Goal: Information Seeking & Learning: Learn about a topic

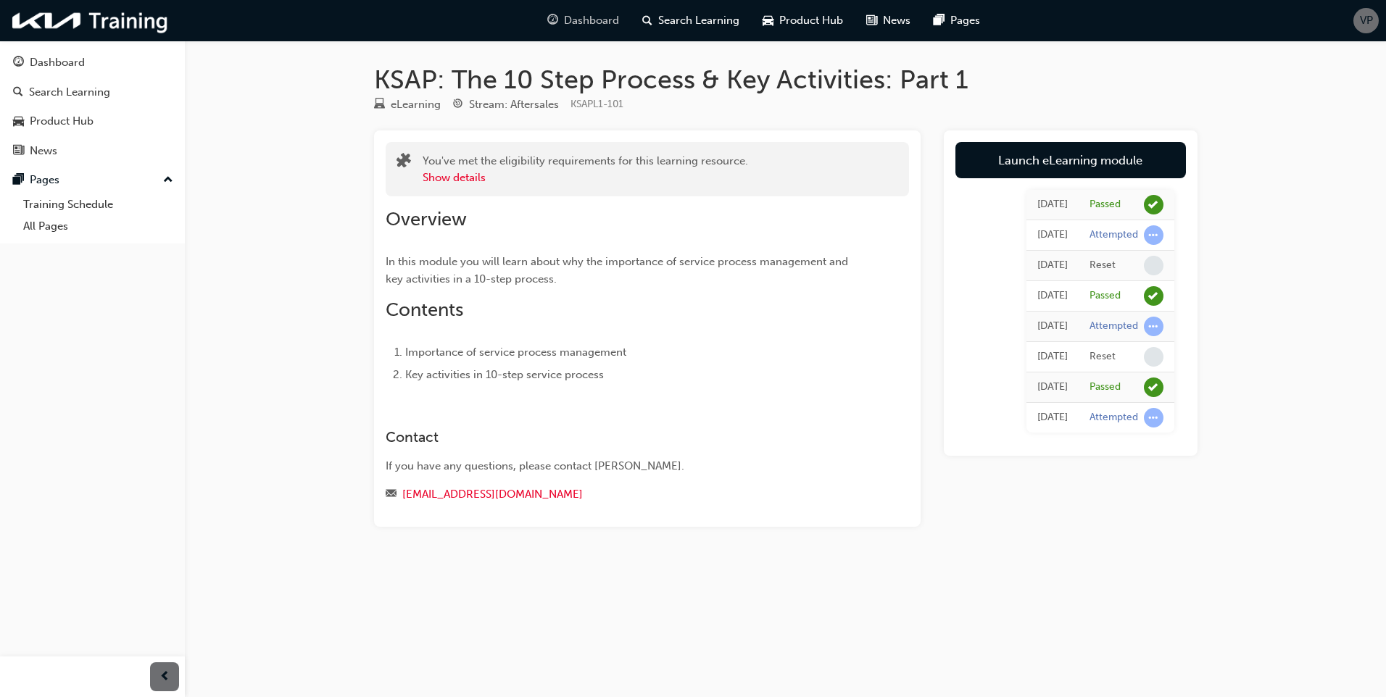
click at [589, 31] on div "Dashboard" at bounding box center [583, 21] width 95 height 30
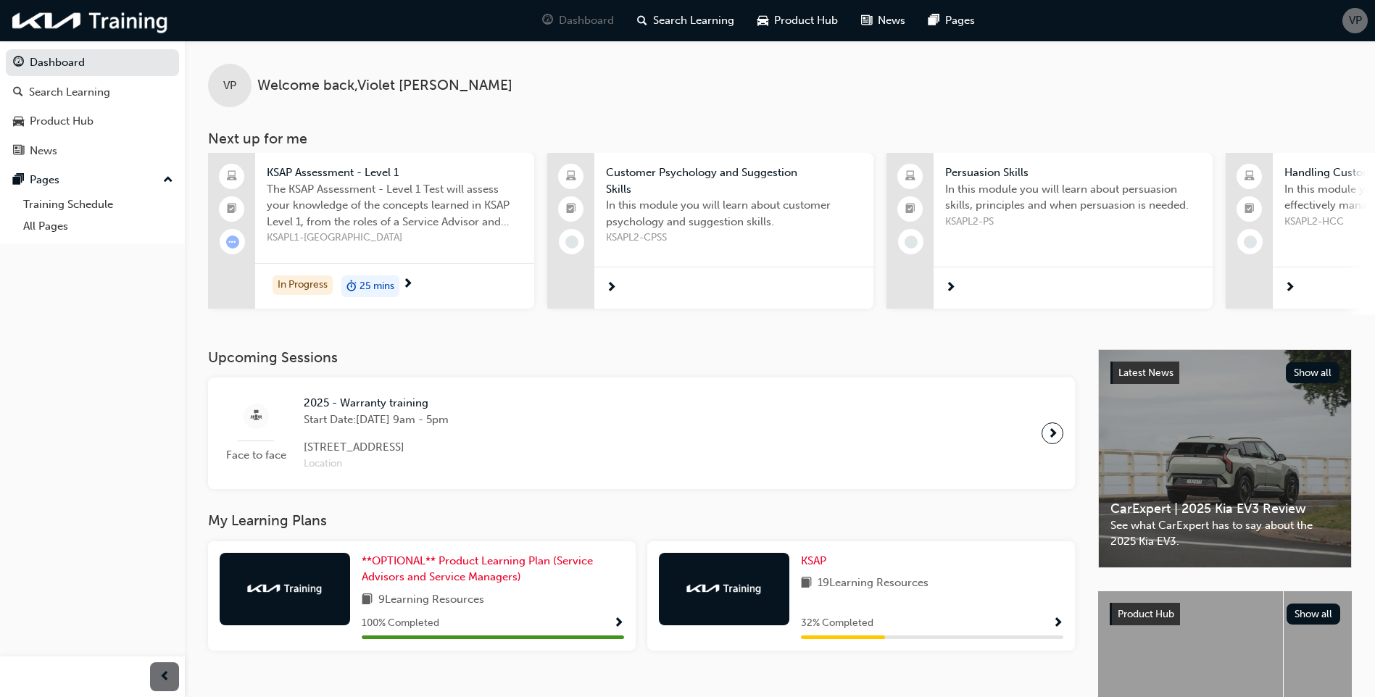
click at [404, 283] on span "next-icon" at bounding box center [407, 284] width 11 height 13
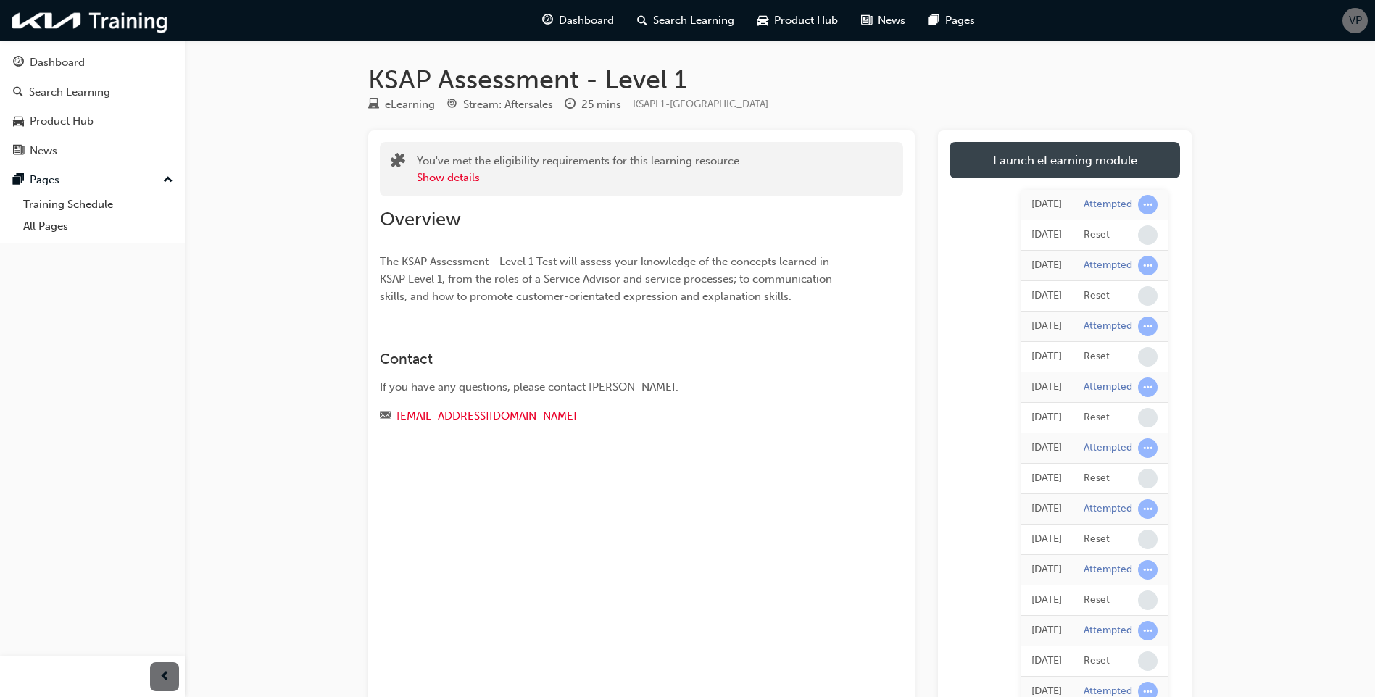
click at [1051, 158] on link "Launch eLearning module" at bounding box center [1064, 160] width 230 height 36
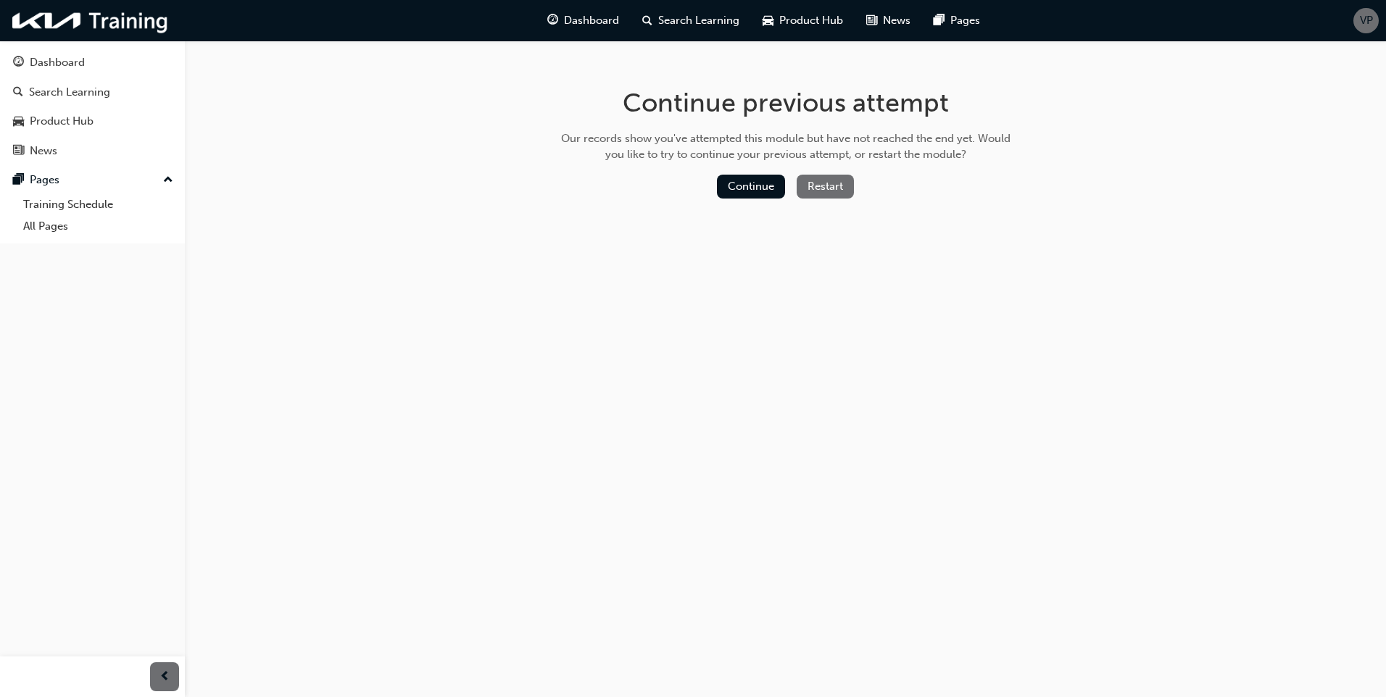
click at [826, 183] on button "Restart" at bounding box center [824, 187] width 57 height 24
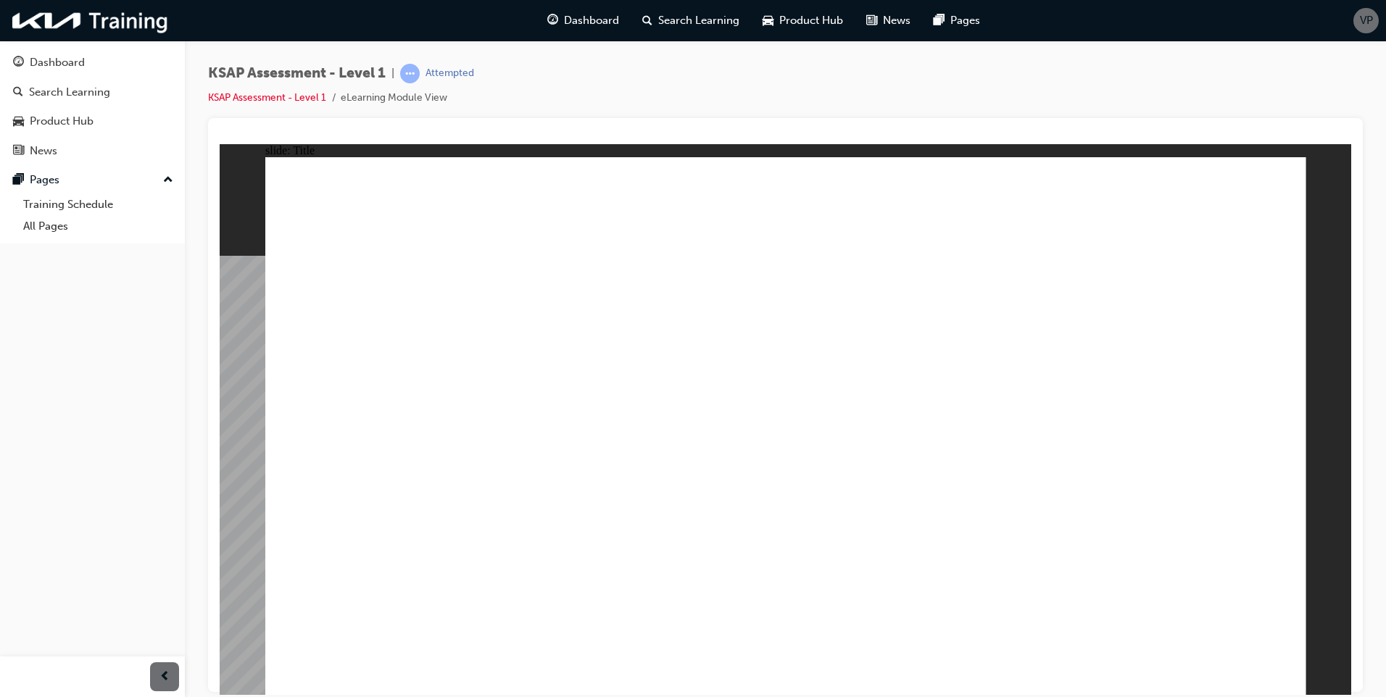
drag, startPoint x: 1017, startPoint y: 144, endPoint x: 1237, endPoint y: 287, distance: 262.5
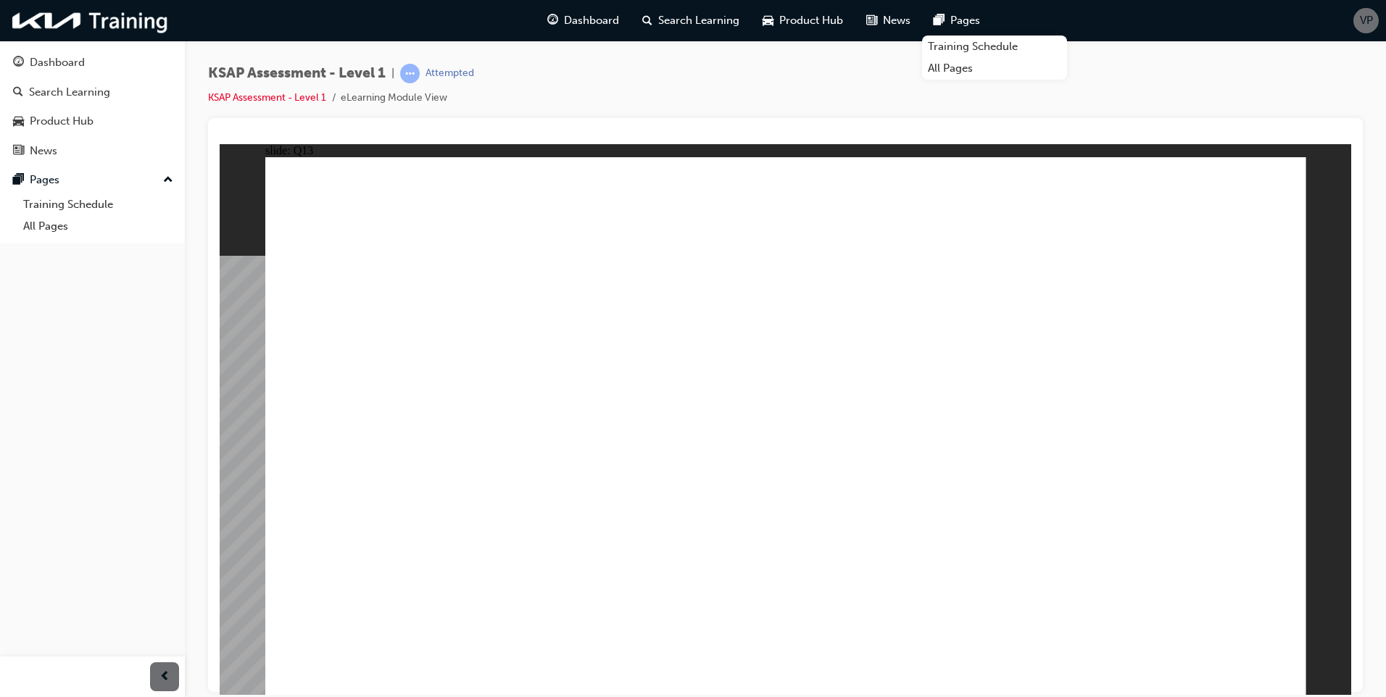
click at [976, 98] on div "KSAP Assessment - Level 1 | Attempted KSAP Assessment - Level 1 eLearning Modul…" at bounding box center [785, 91] width 1154 height 54
click at [809, 77] on div "KSAP Assessment - Level 1 | Attempted KSAP Assessment - Level 1 eLearning Modul…" at bounding box center [785, 91] width 1154 height 54
radio input "true"
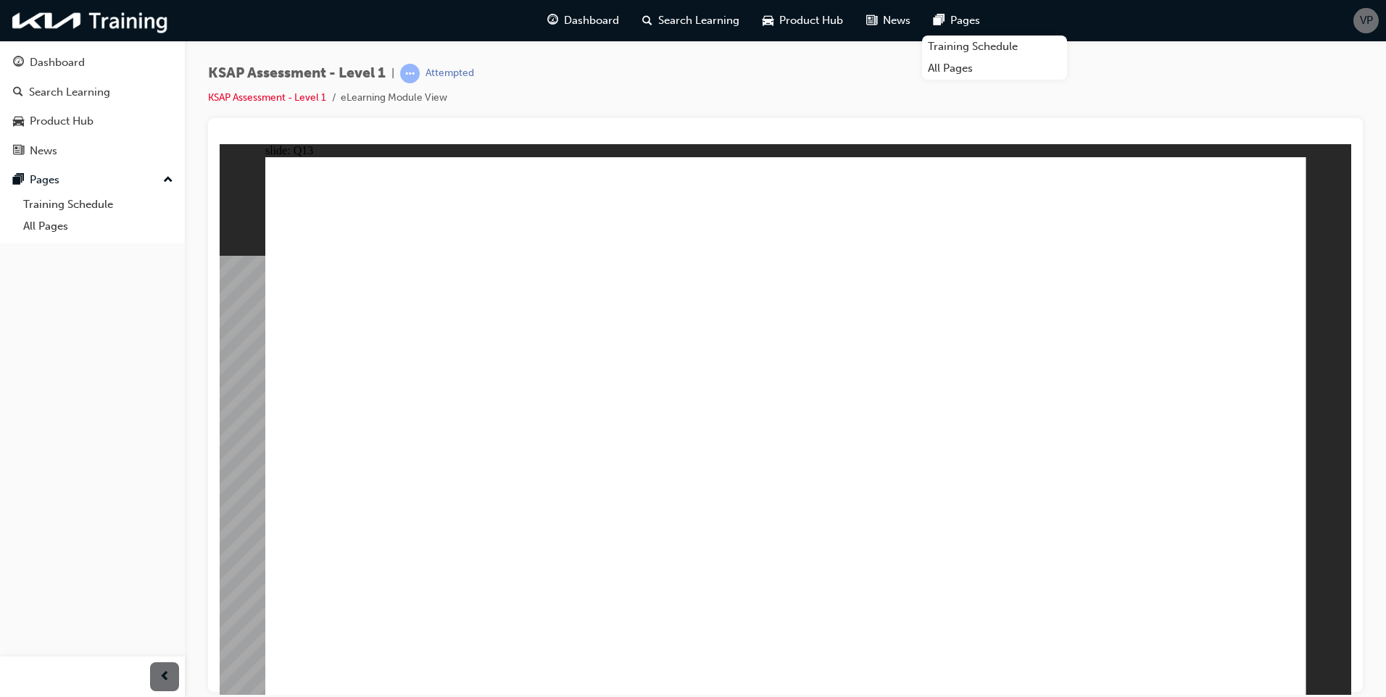
radio input "true"
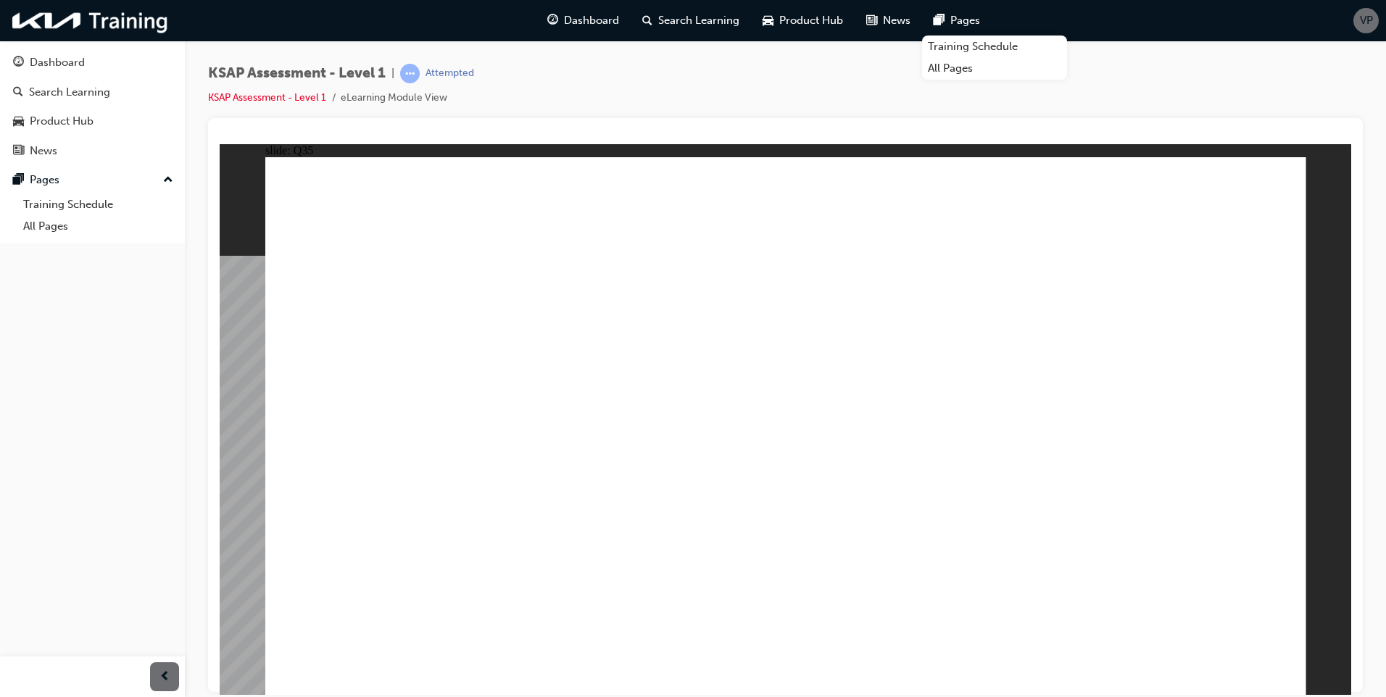
radio input "true"
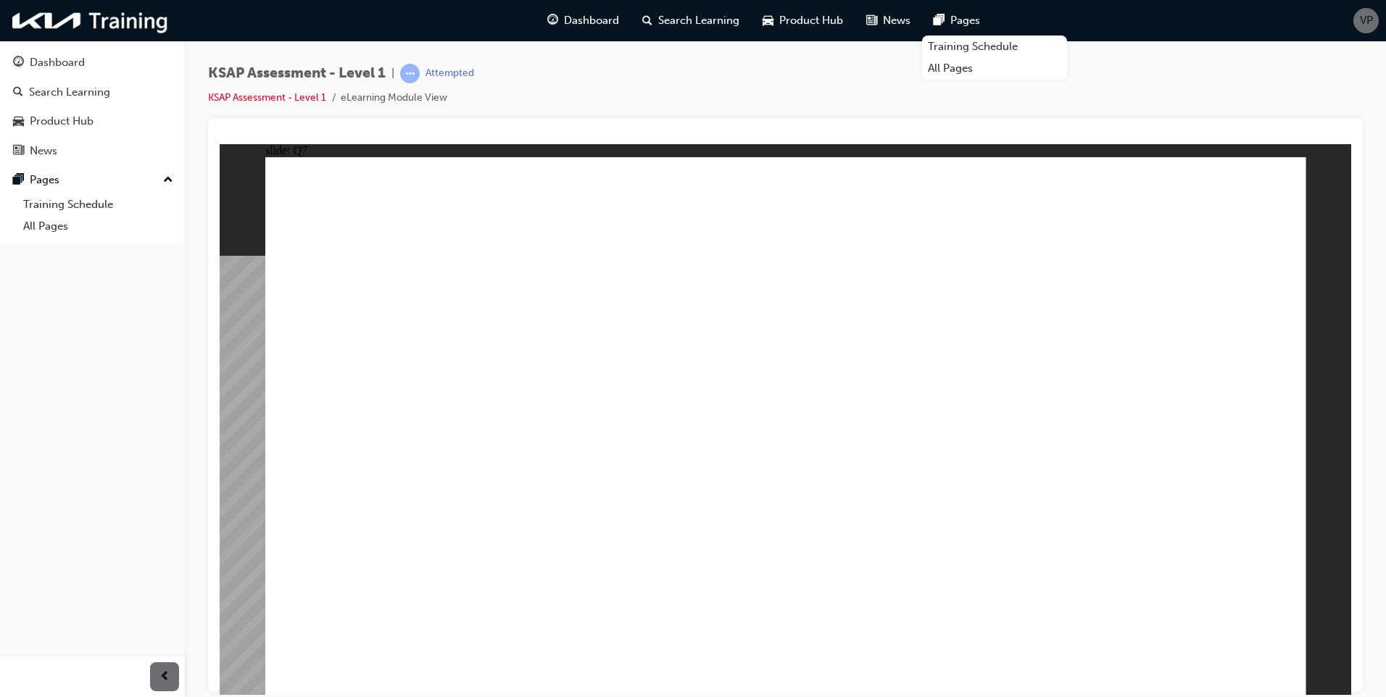
radio input "true"
drag, startPoint x: 757, startPoint y: 491, endPoint x: 755, endPoint y: 365, distance: 126.1
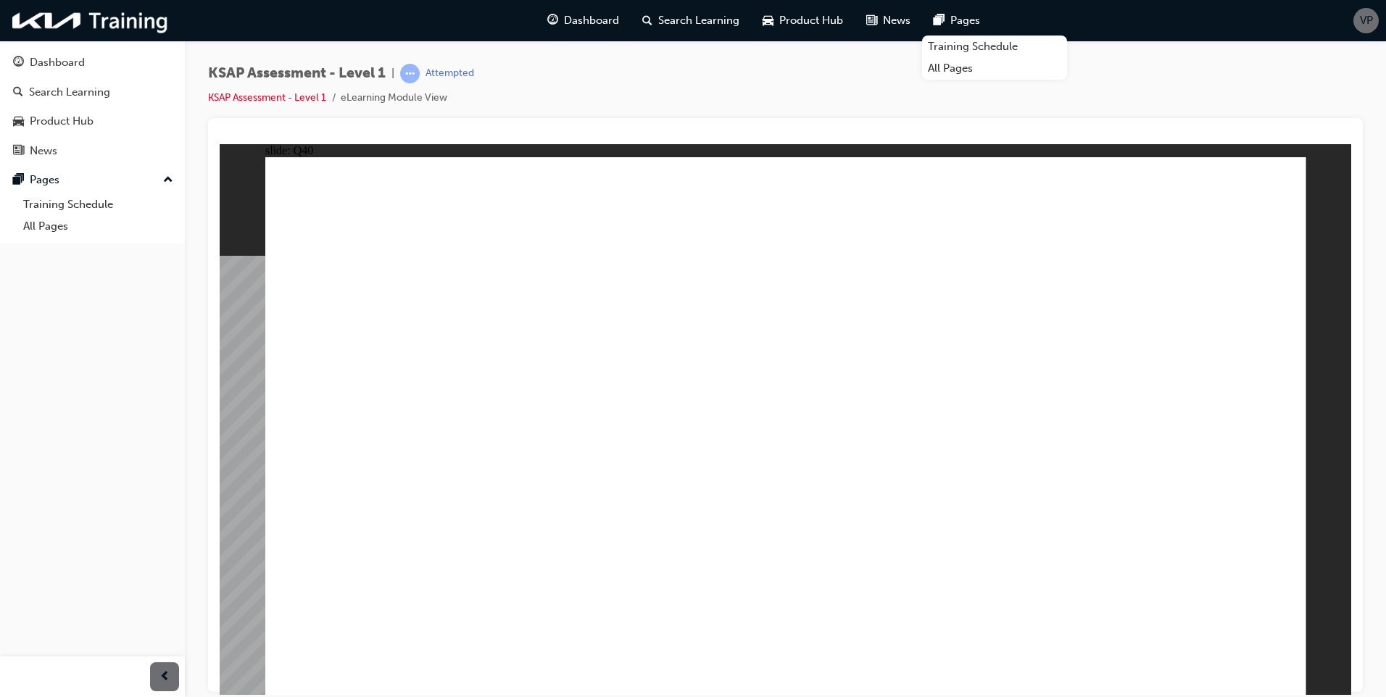
click at [588, 13] on span "Dashboard" at bounding box center [591, 20] width 55 height 17
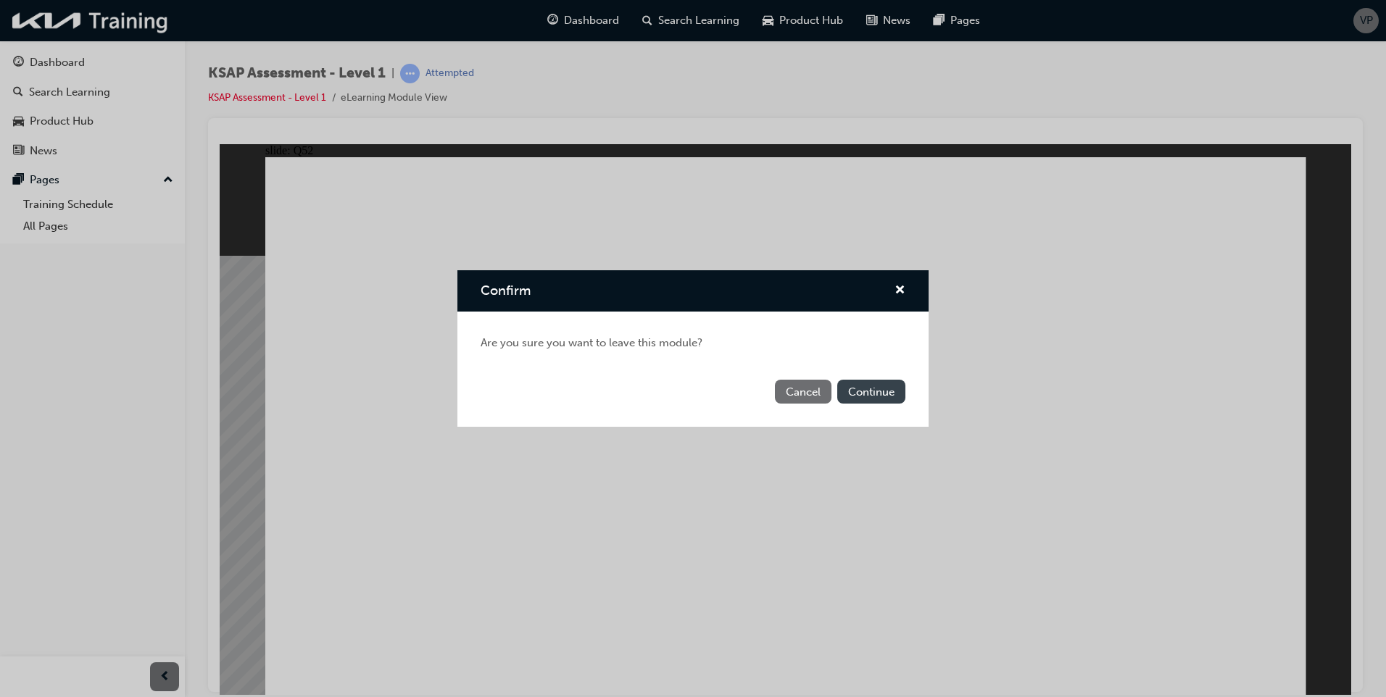
click at [866, 387] on button "Continue" at bounding box center [871, 392] width 68 height 24
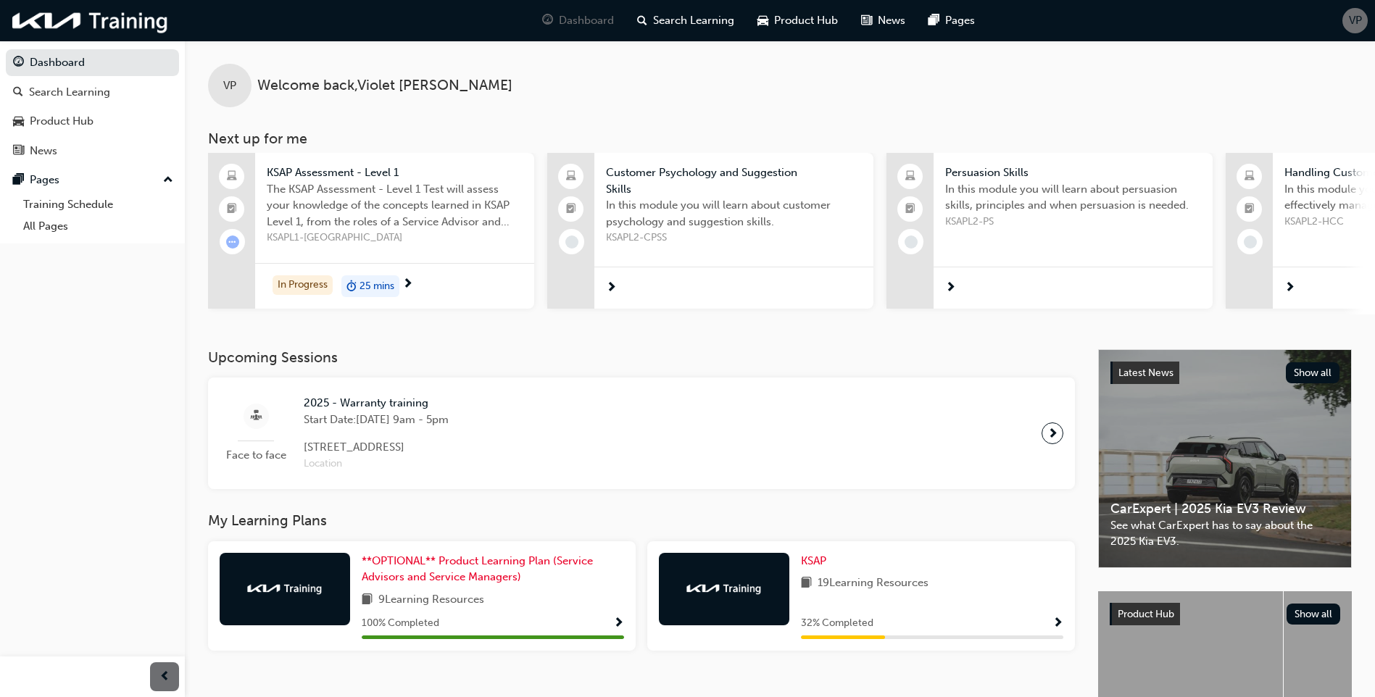
click at [409, 280] on span "next-icon" at bounding box center [407, 284] width 11 height 13
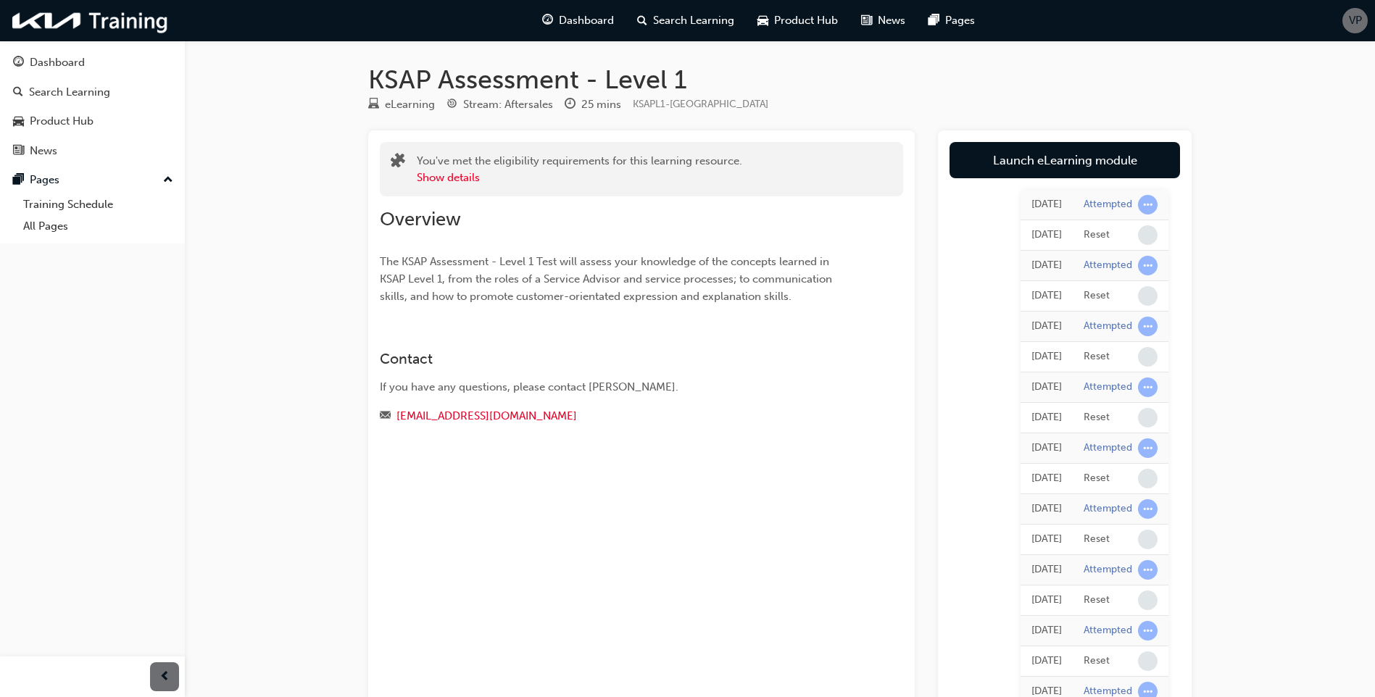
click at [1033, 156] on link "Launch eLearning module" at bounding box center [1064, 160] width 230 height 36
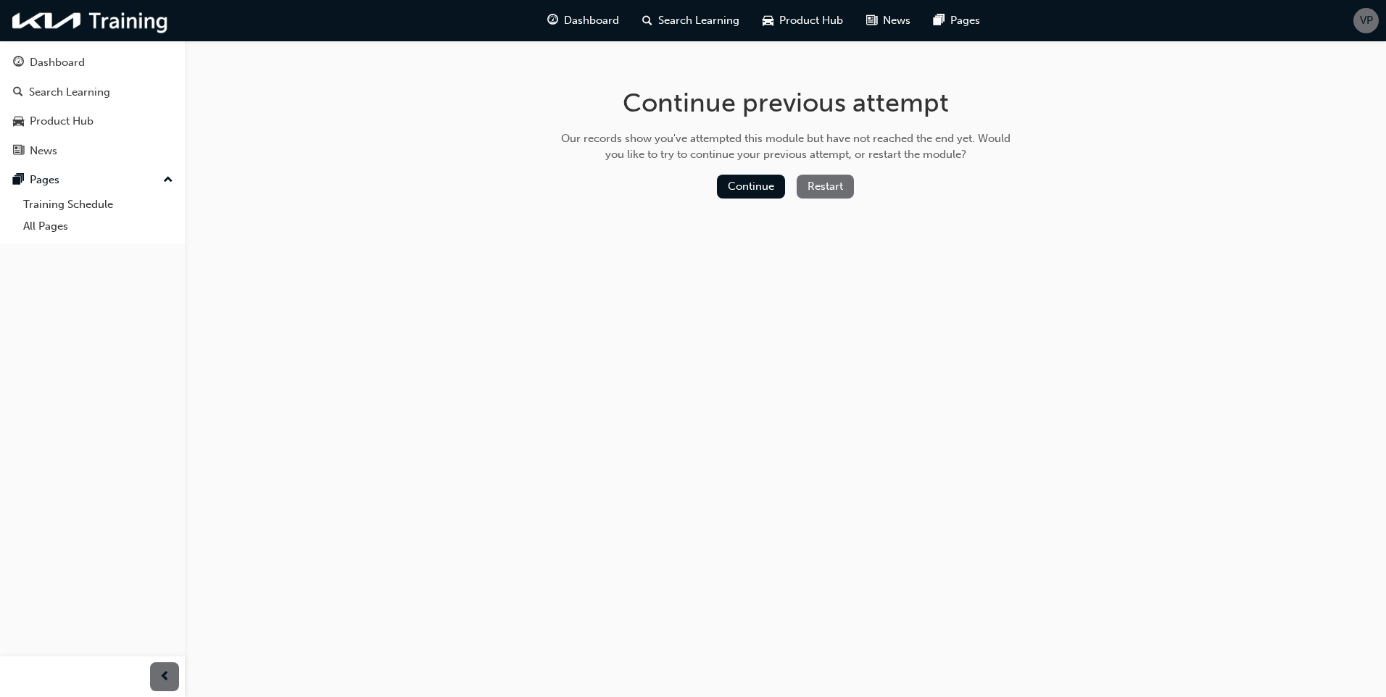
click at [806, 179] on button "Restart" at bounding box center [824, 187] width 57 height 24
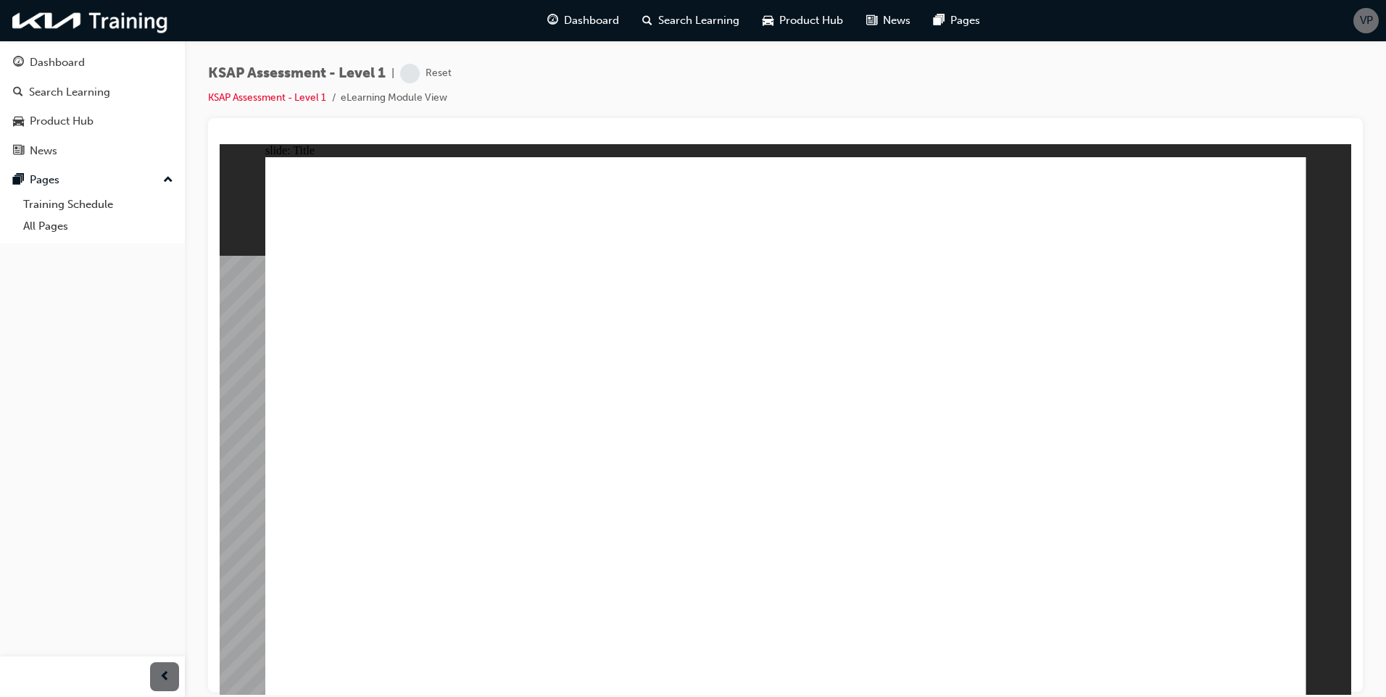
radio input "true"
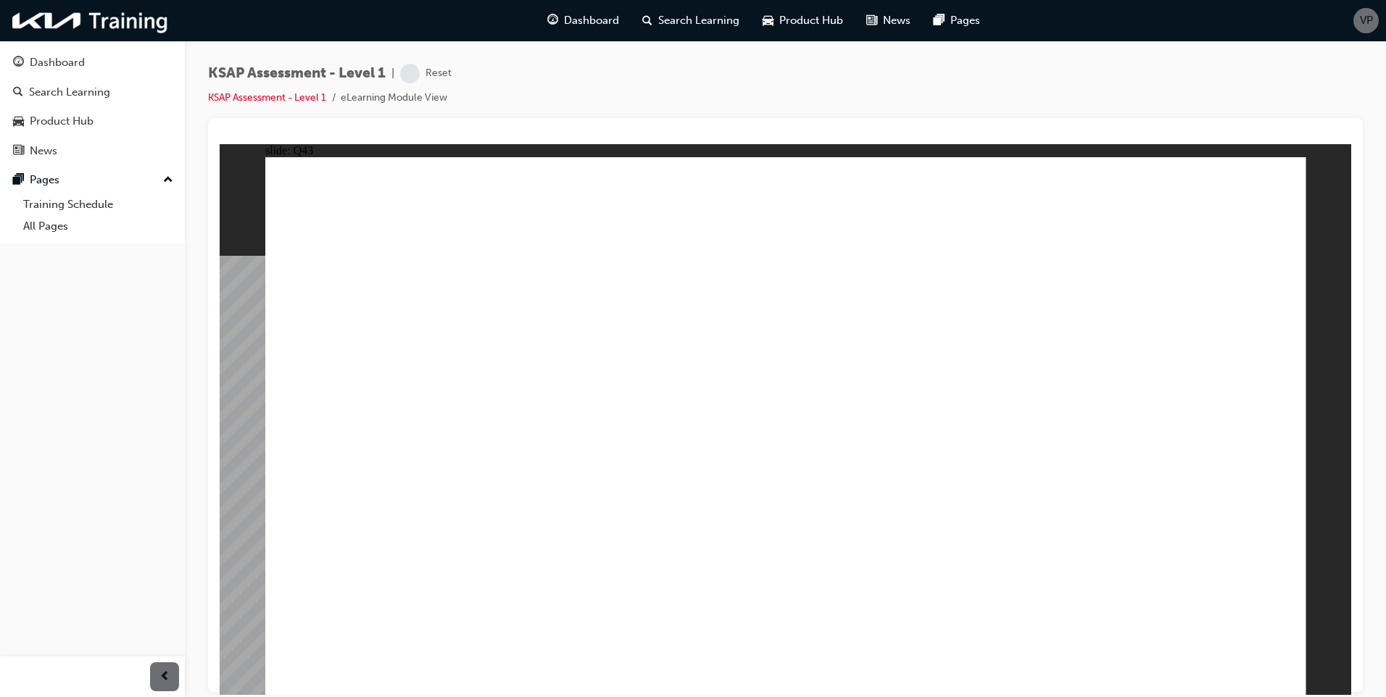
radio input "true"
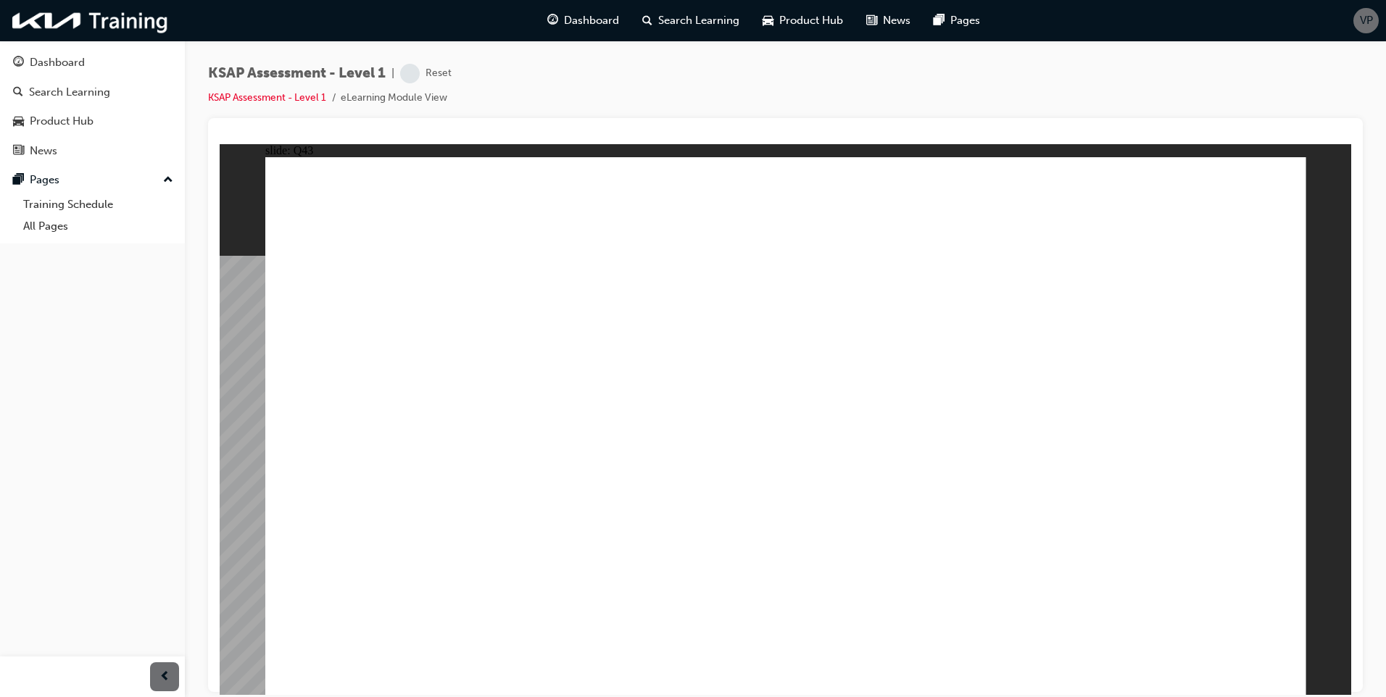
radio input "true"
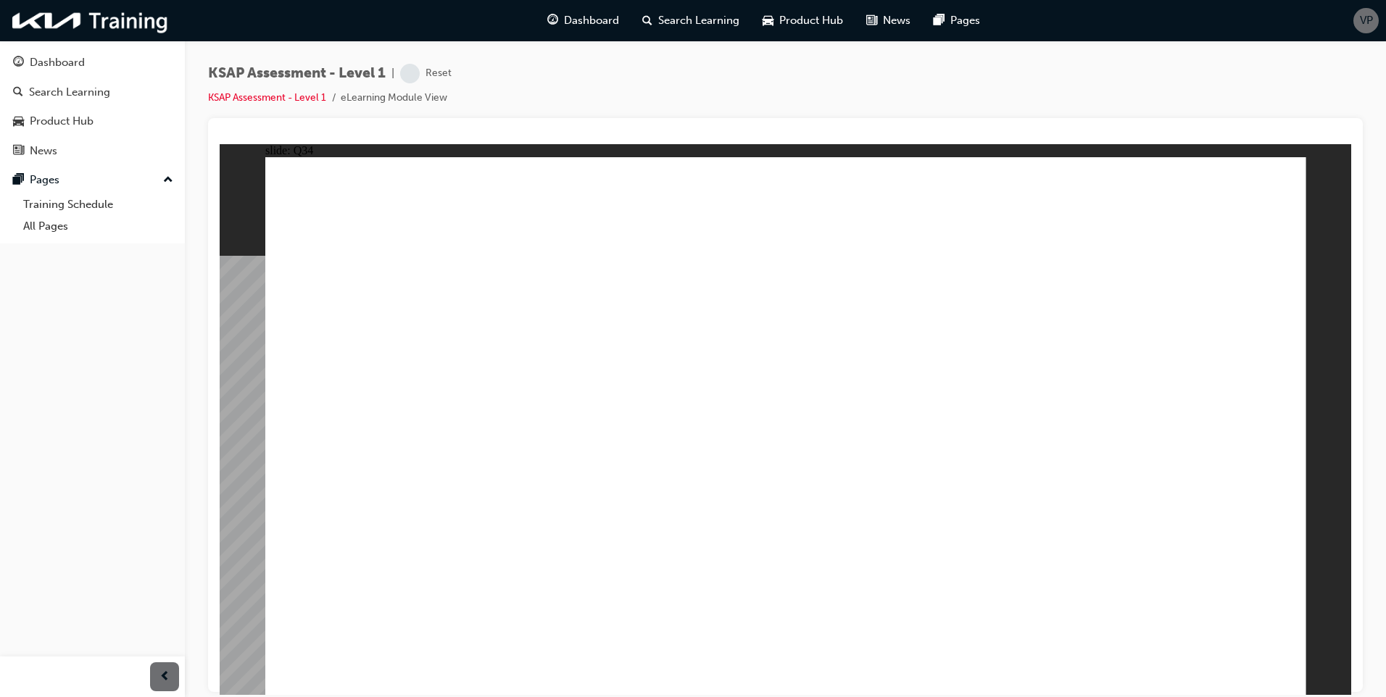
radio input "true"
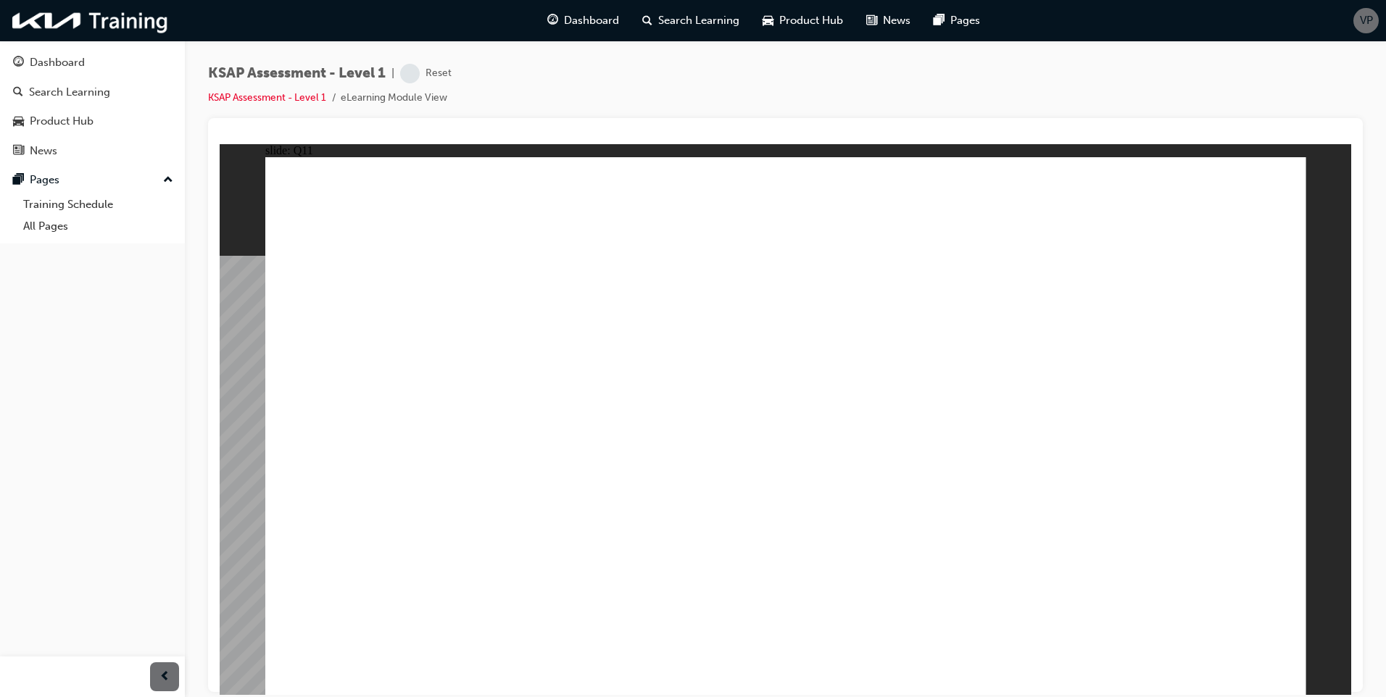
radio input "true"
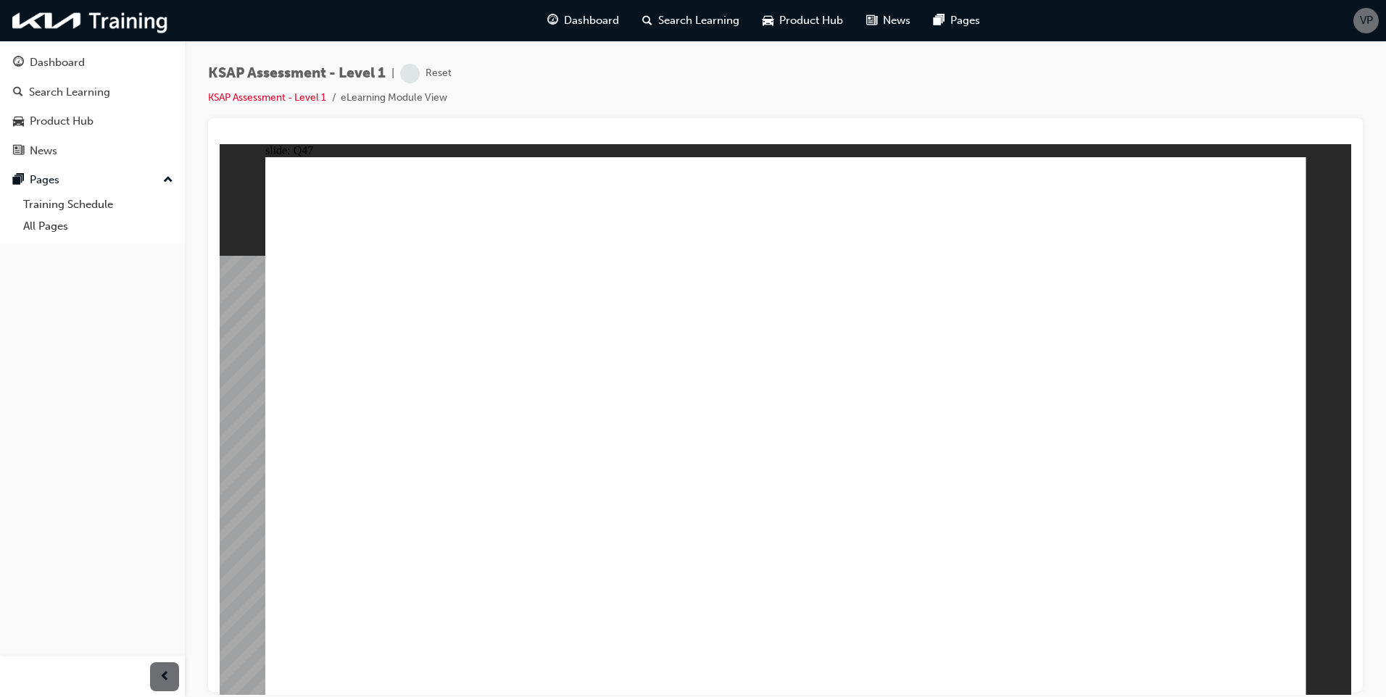
radio input "true"
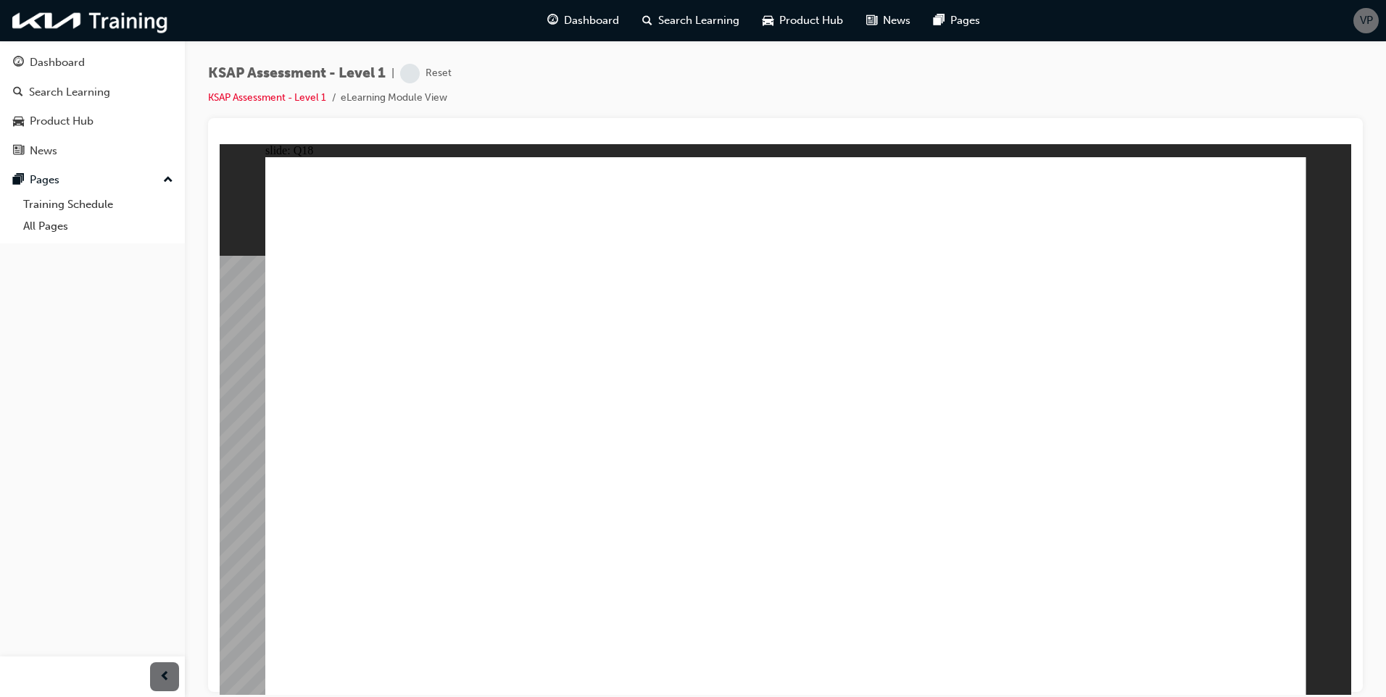
drag, startPoint x: 896, startPoint y: 549, endPoint x: 1209, endPoint y: 571, distance: 313.1
radio input "true"
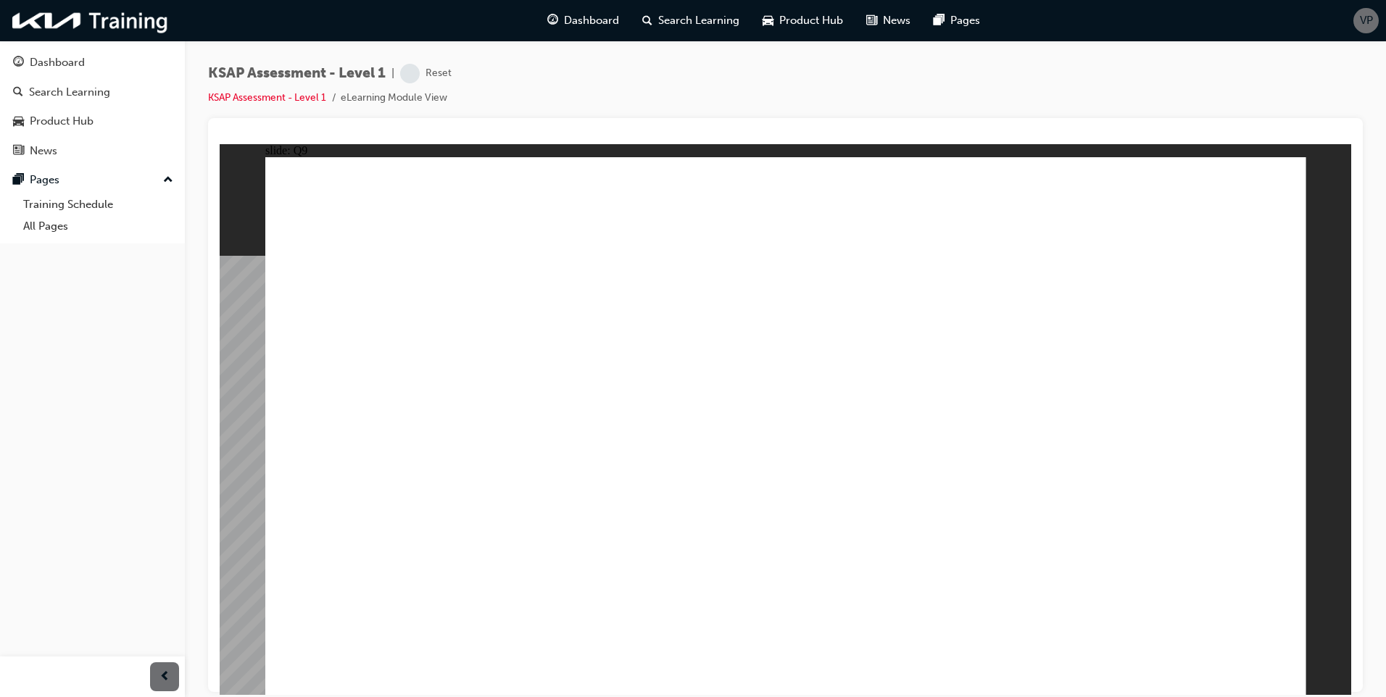
radio input "true"
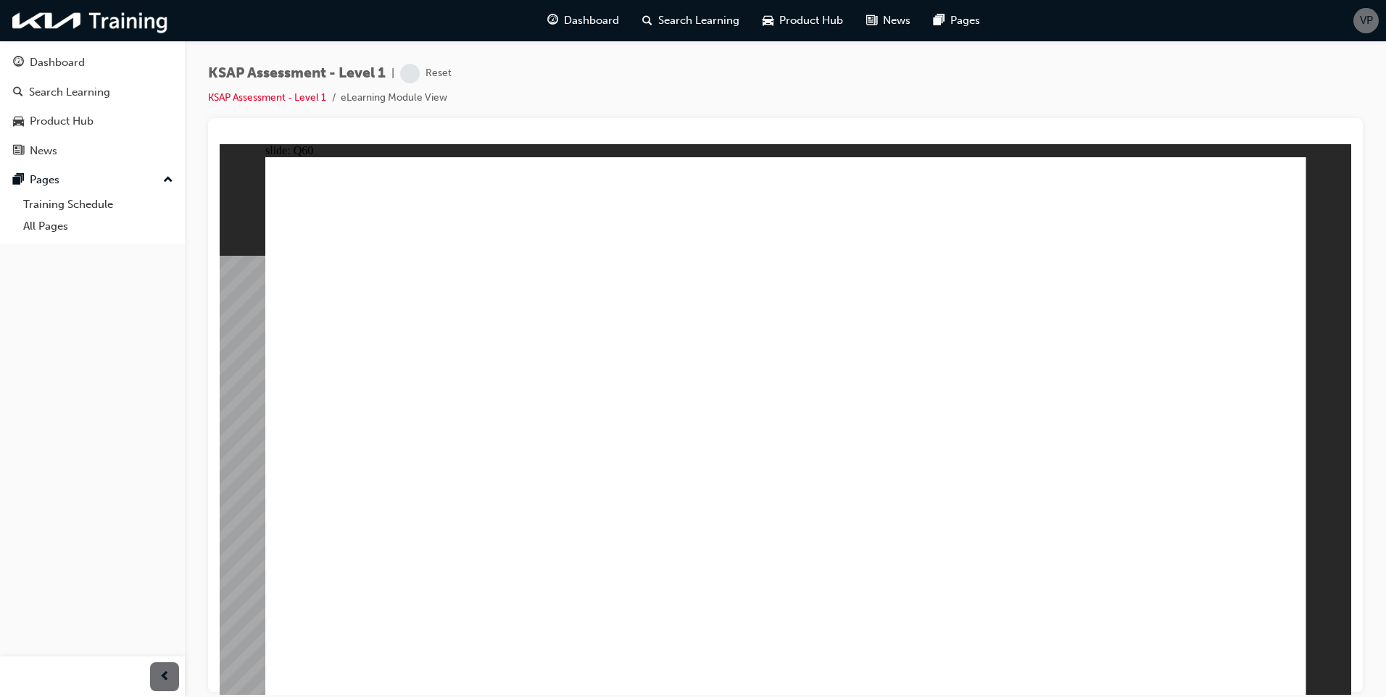
radio input "true"
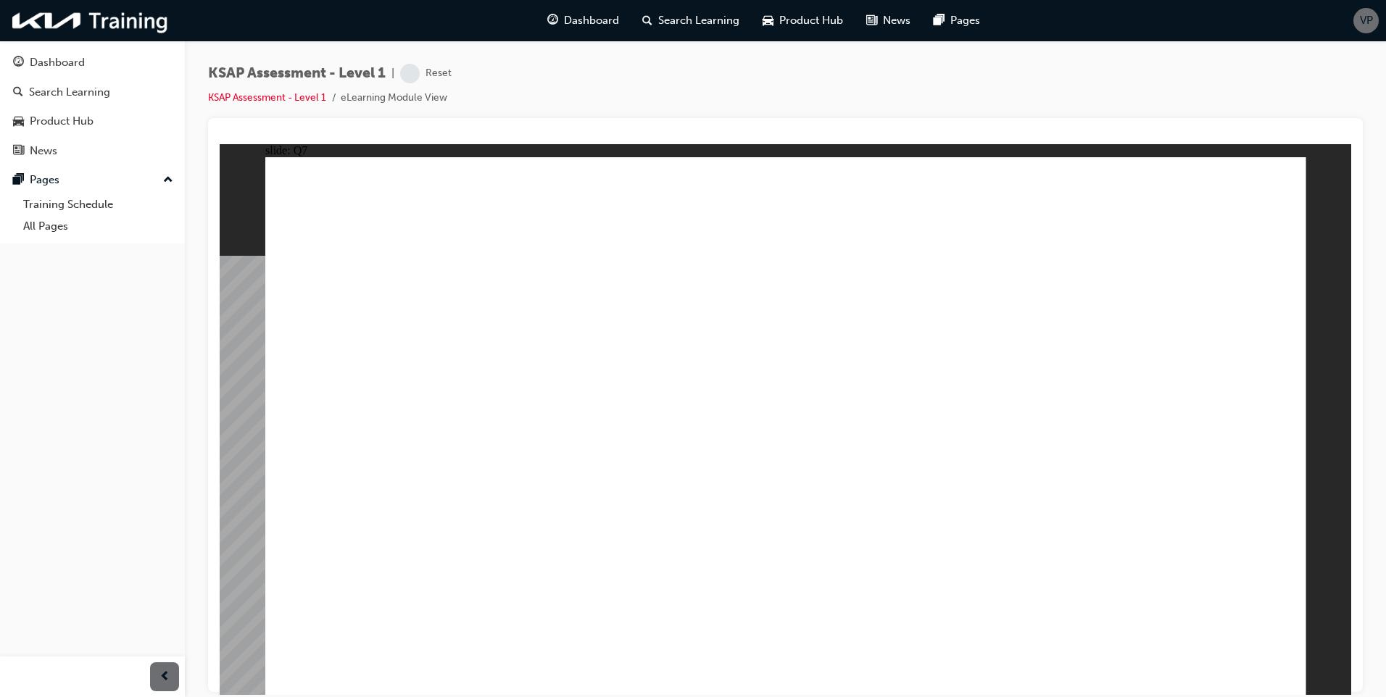
radio input "true"
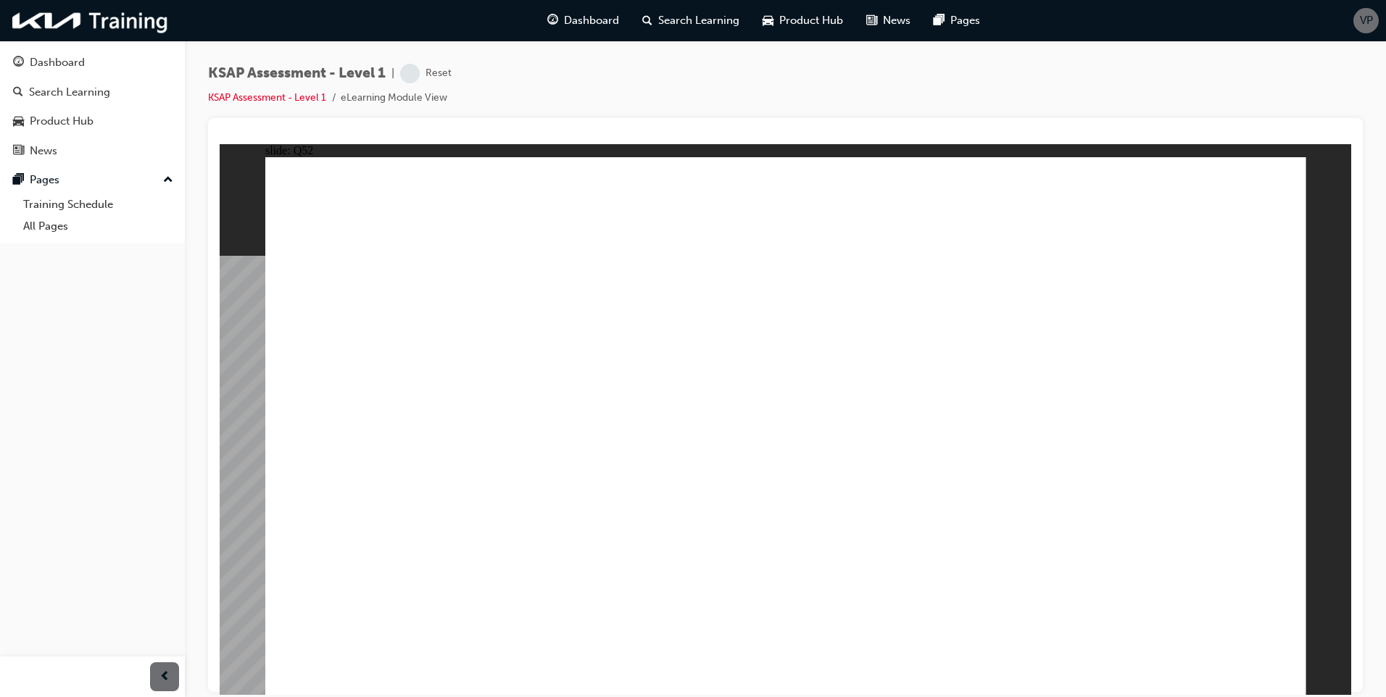
radio input "true"
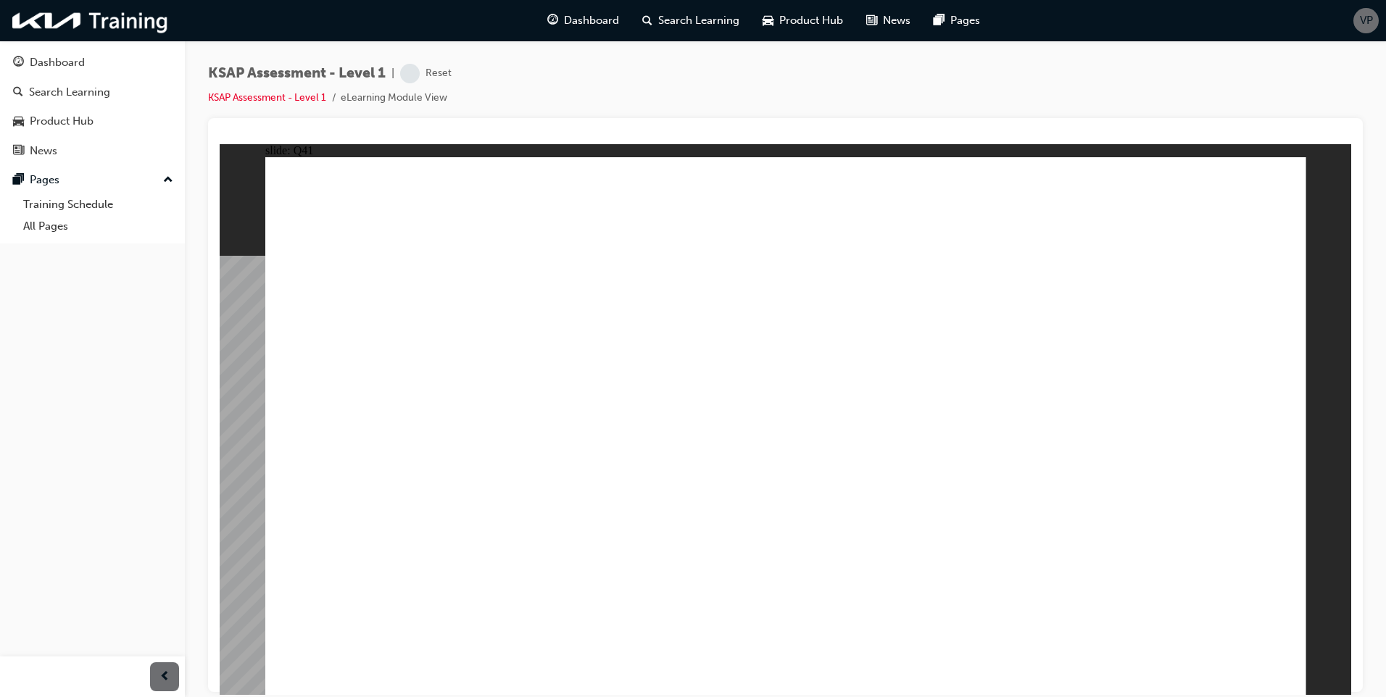
radio input "true"
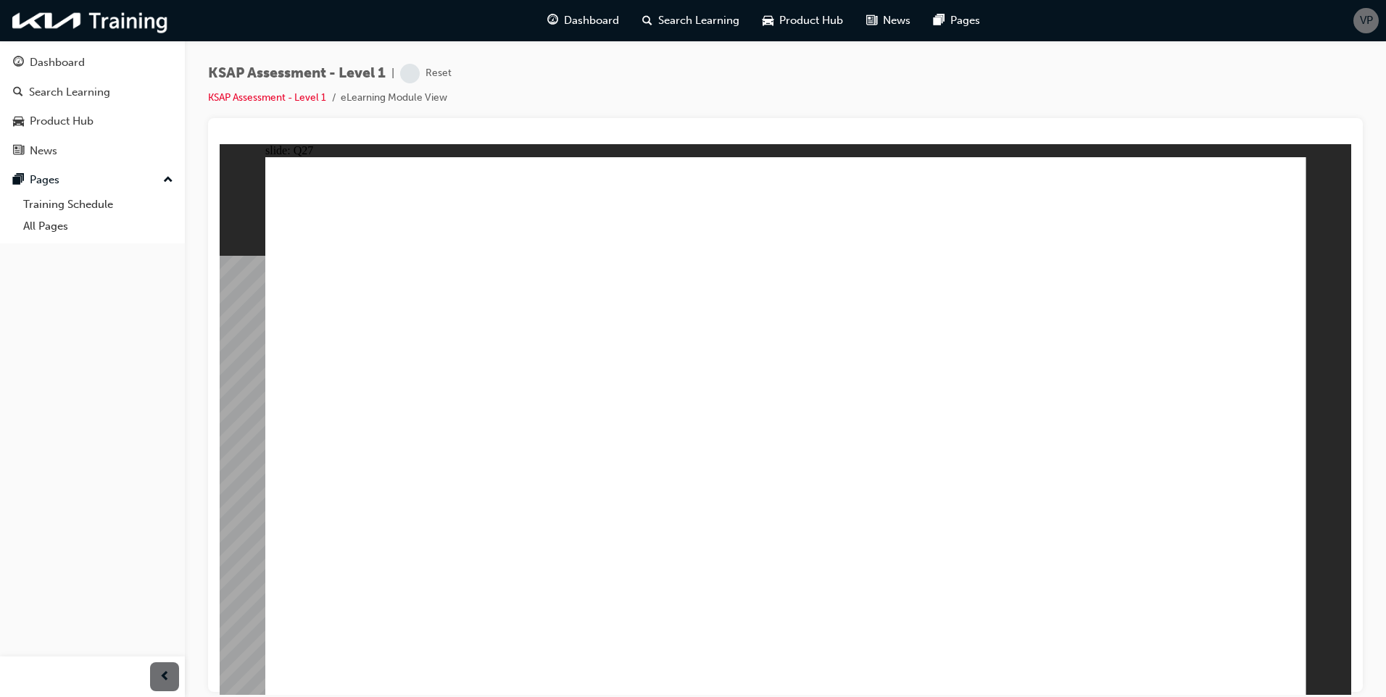
radio input "true"
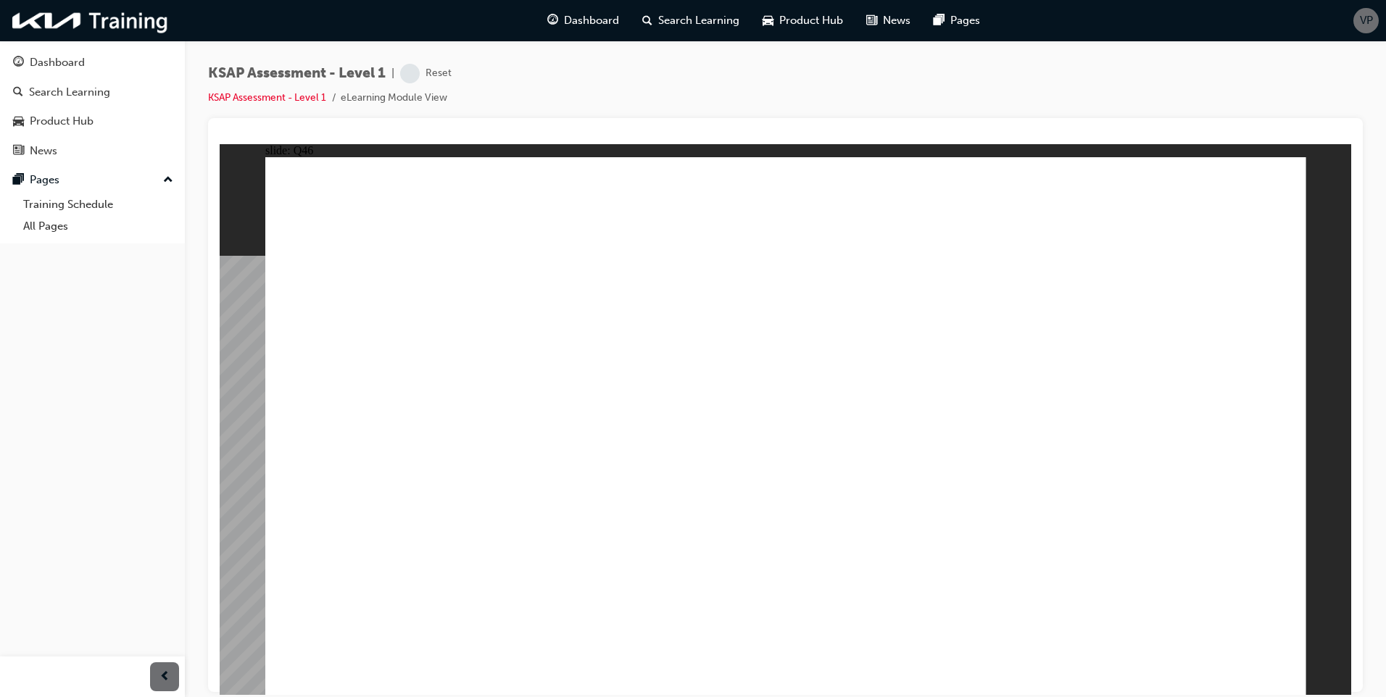
radio input "true"
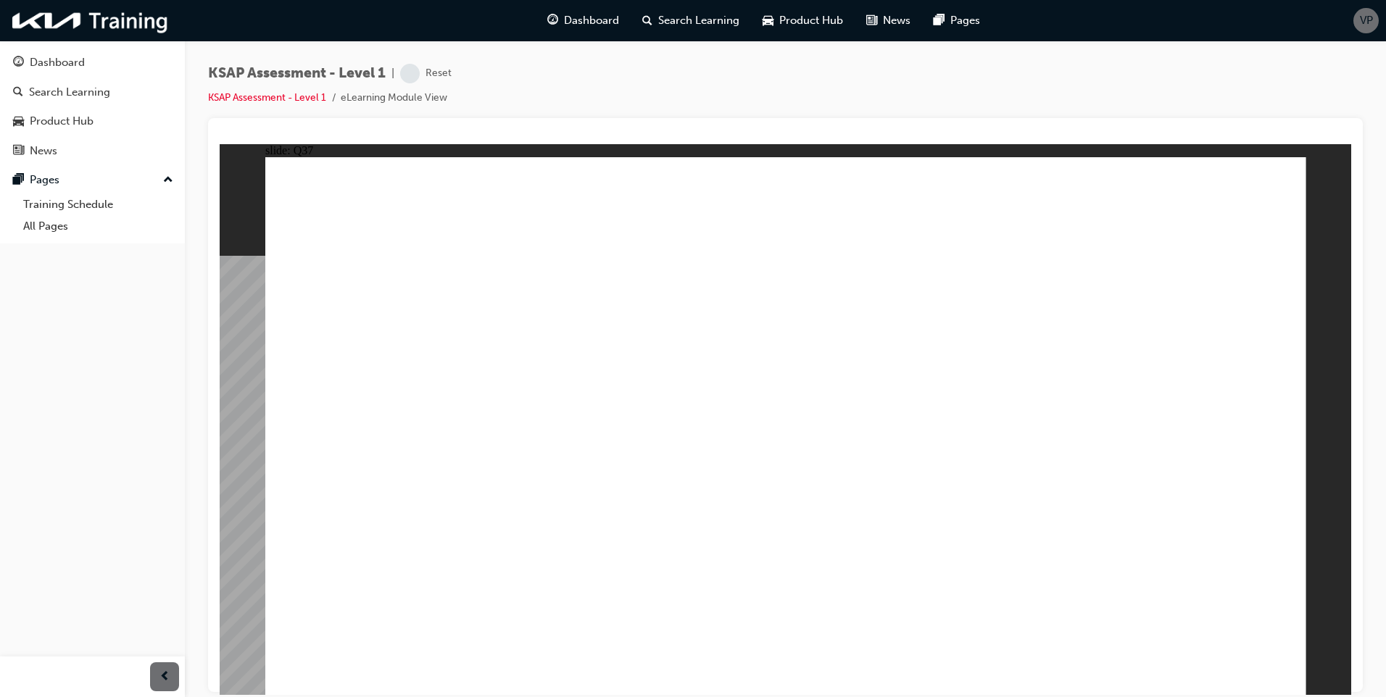
radio input "true"
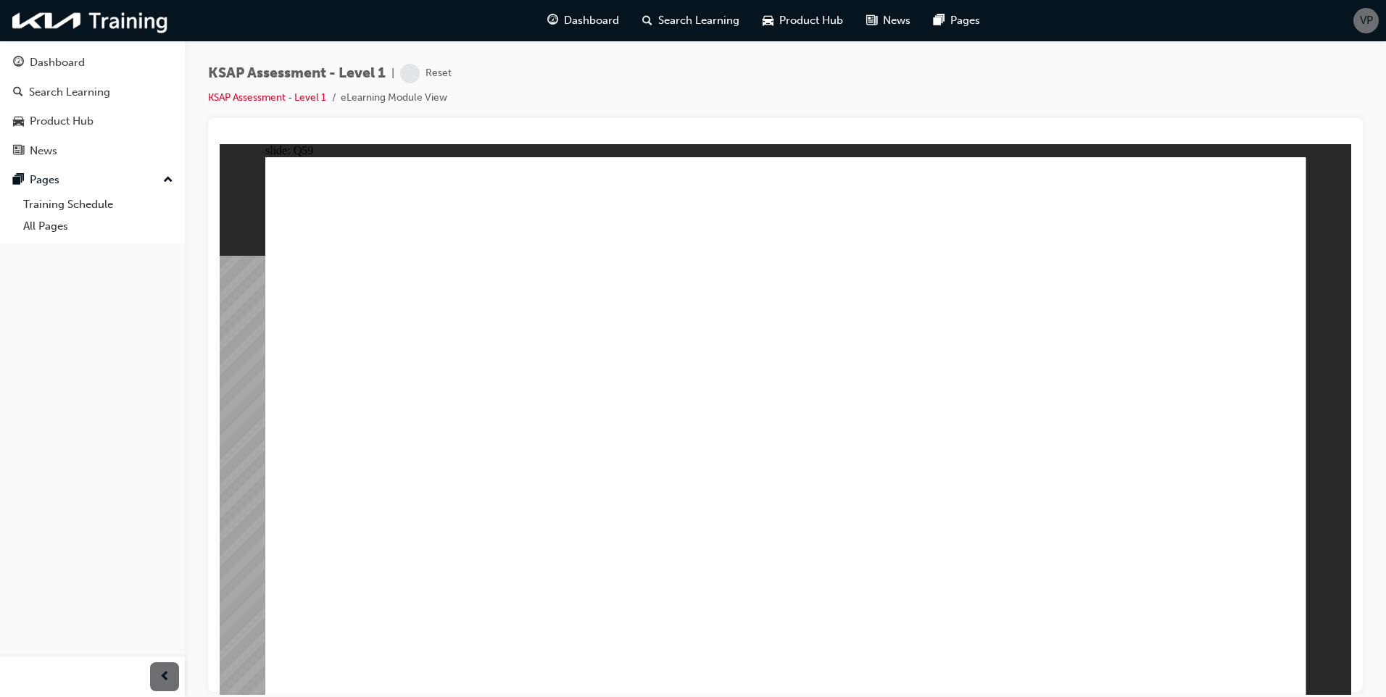
radio input "true"
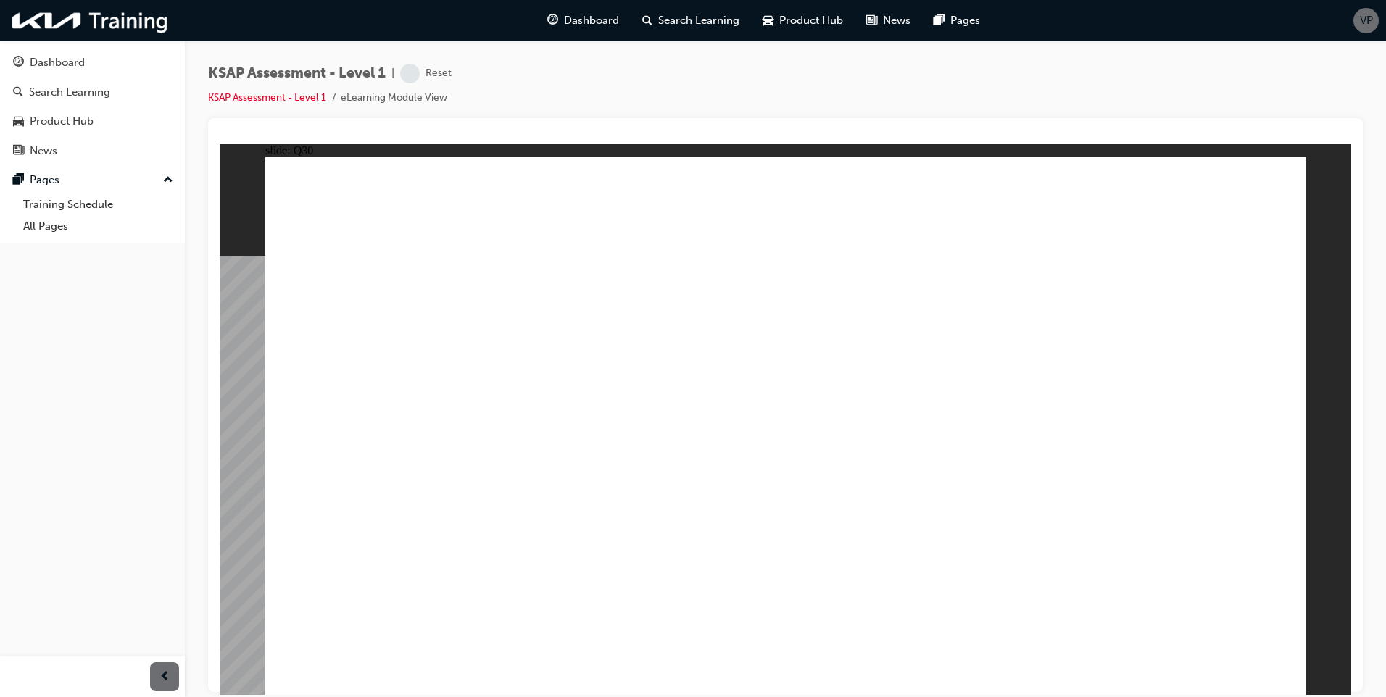
radio input "true"
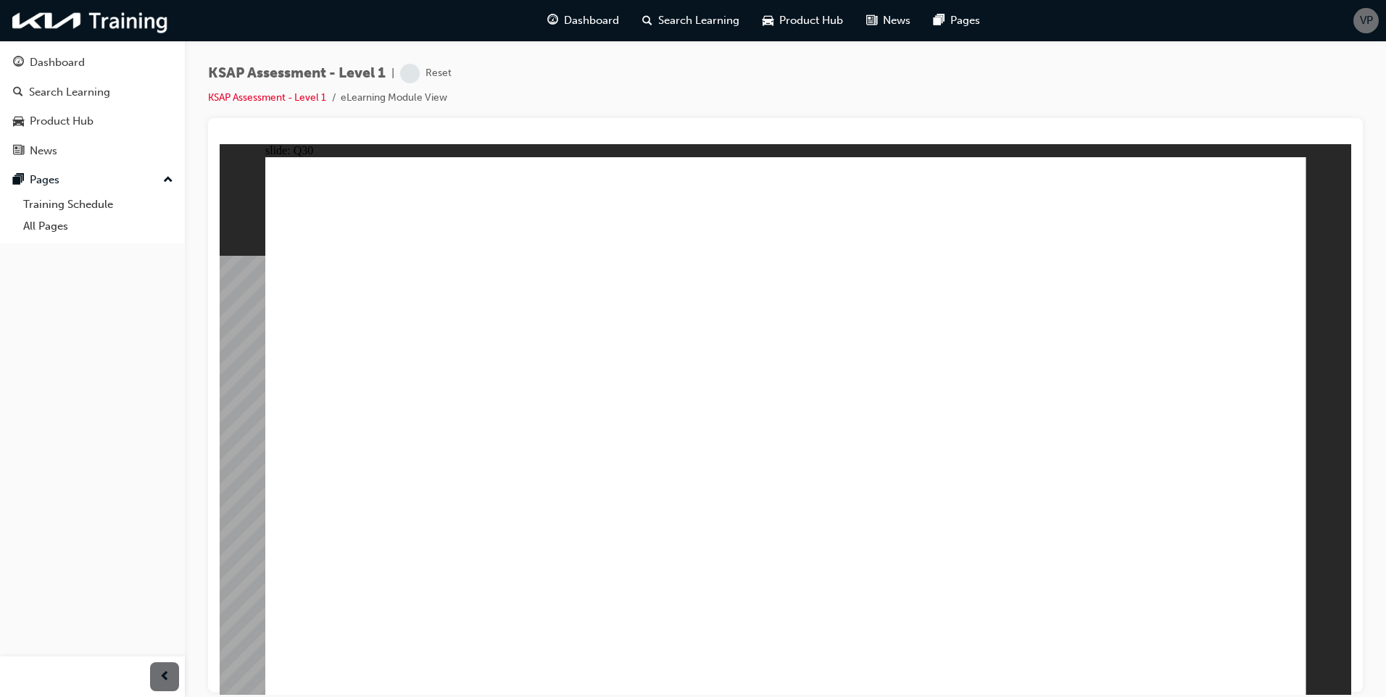
radio input "true"
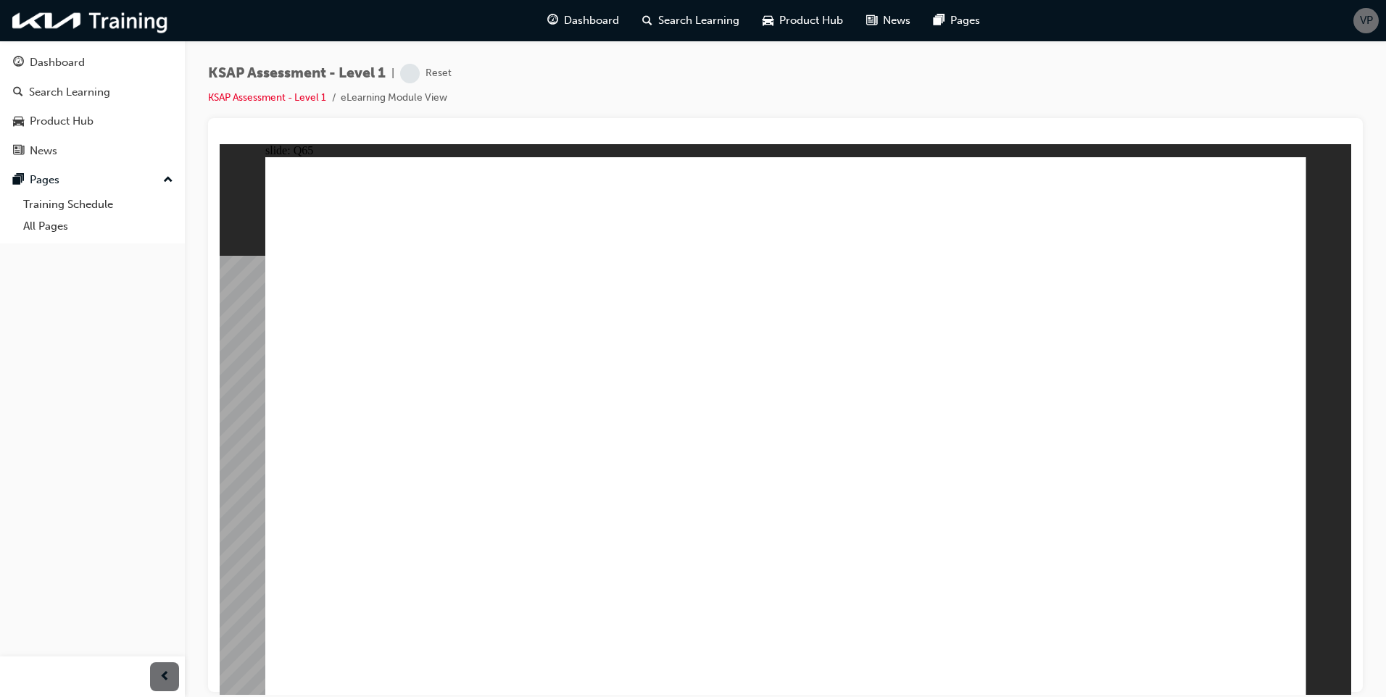
radio input "true"
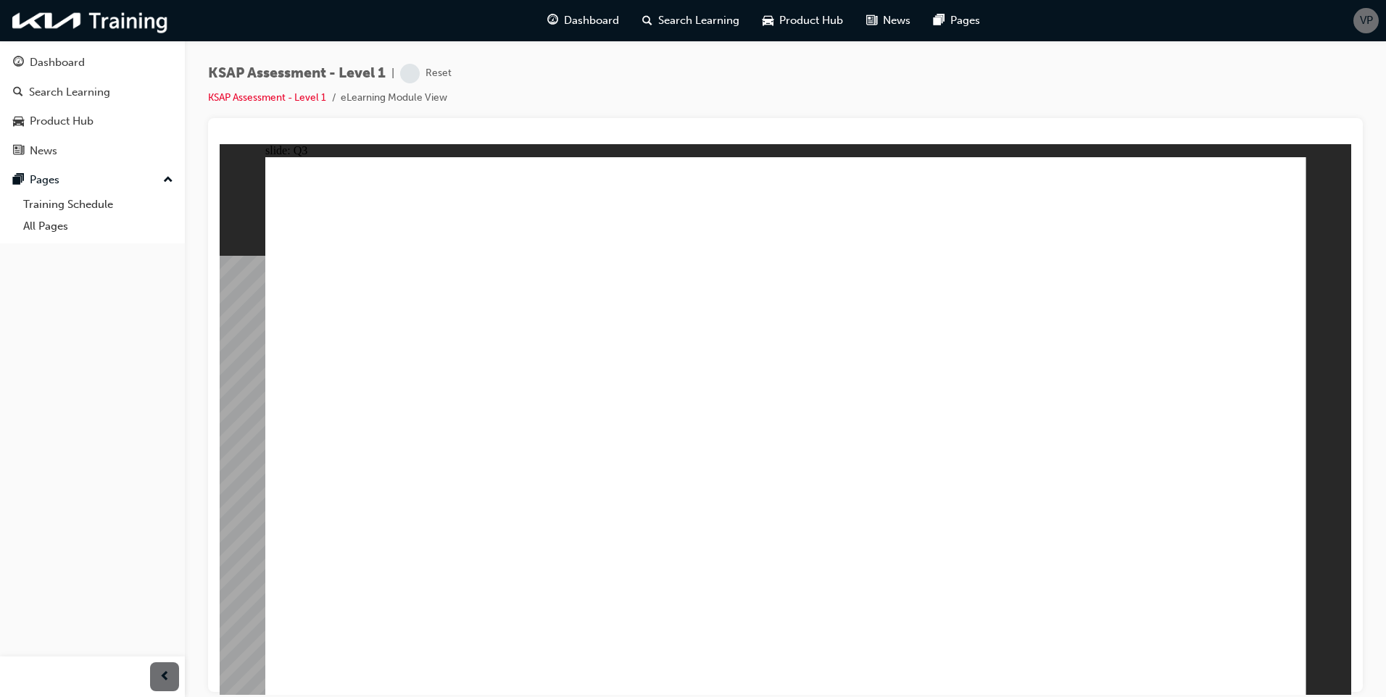
radio input "true"
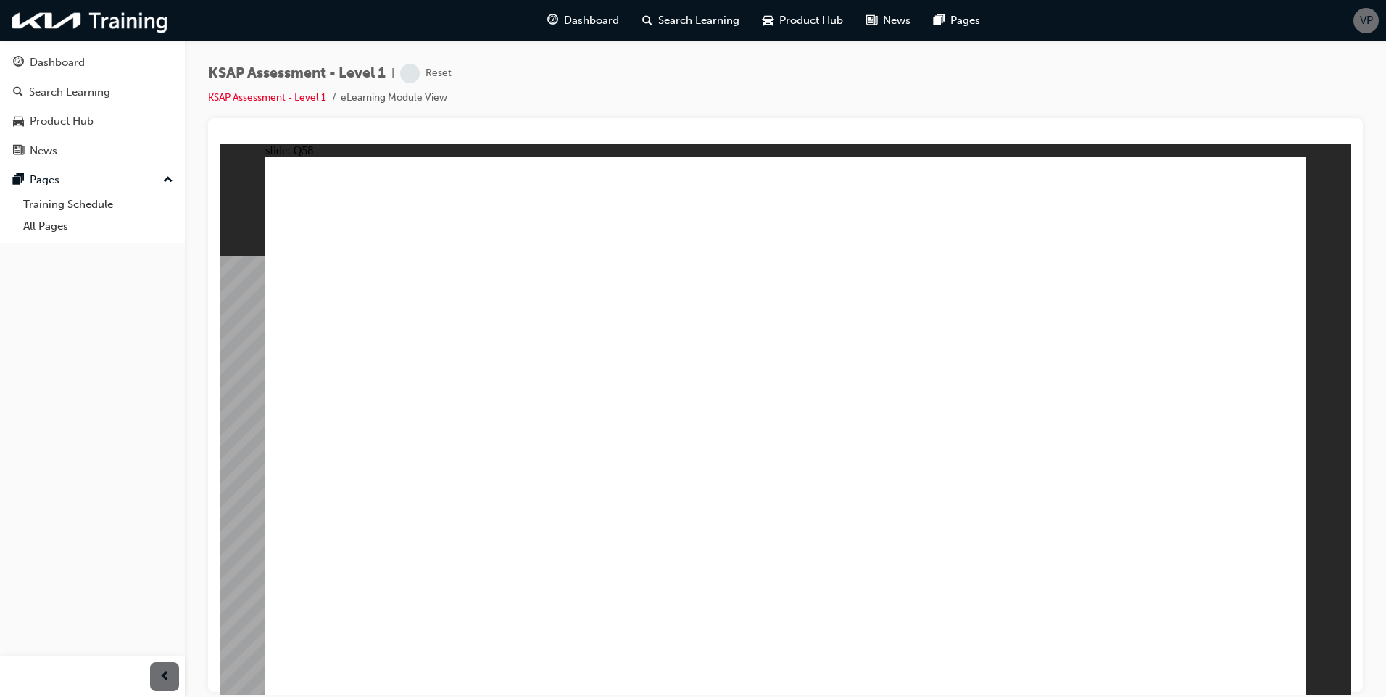
radio input "true"
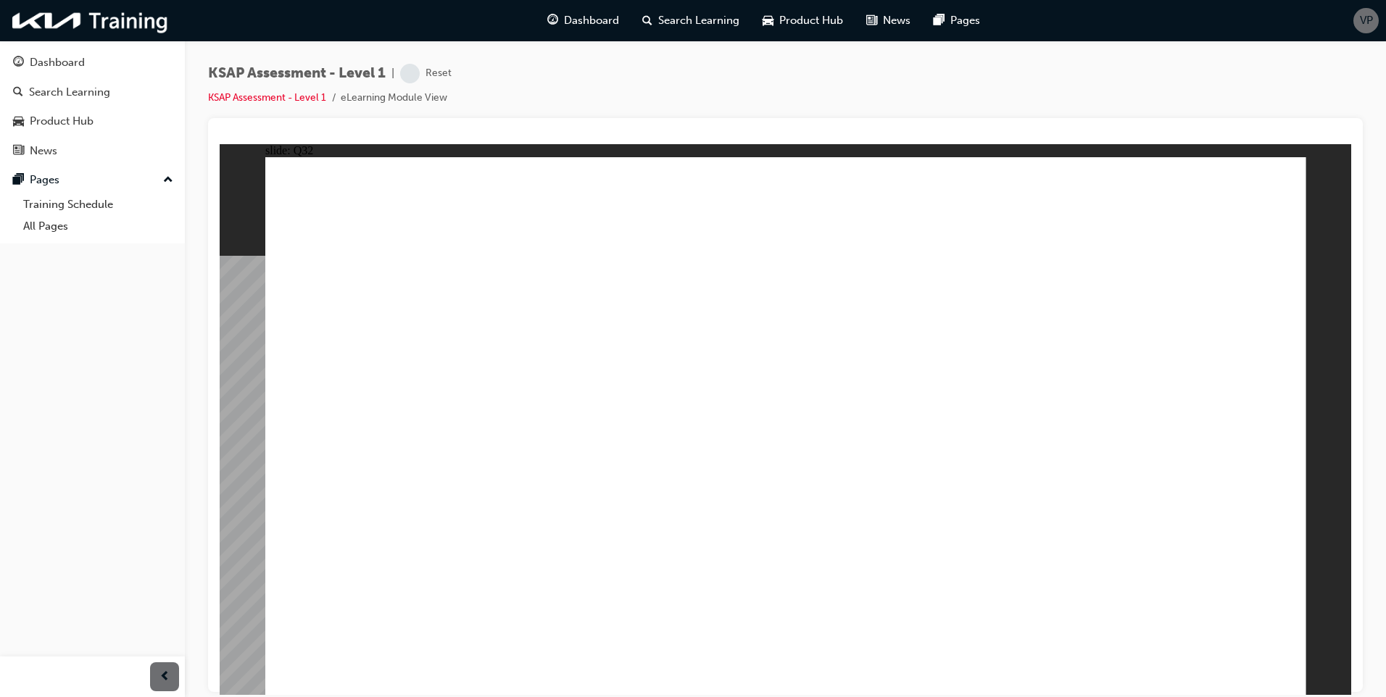
radio input "true"
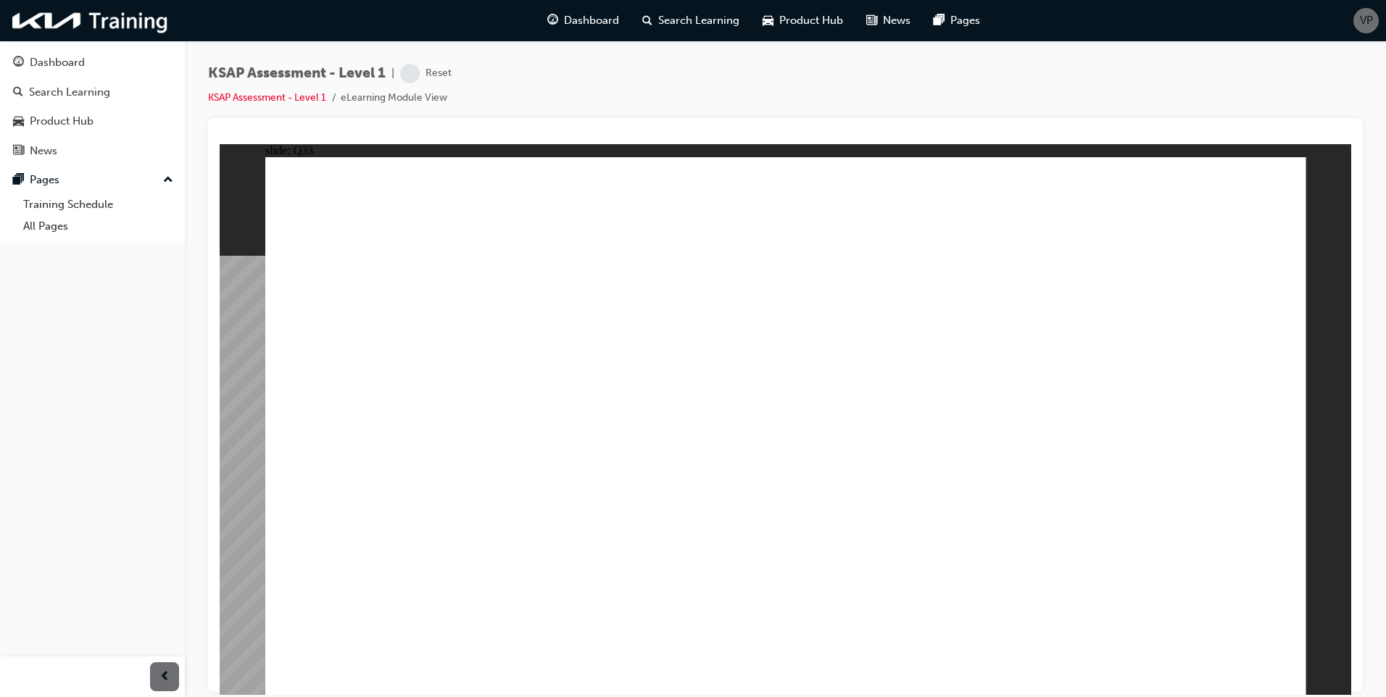
radio input "true"
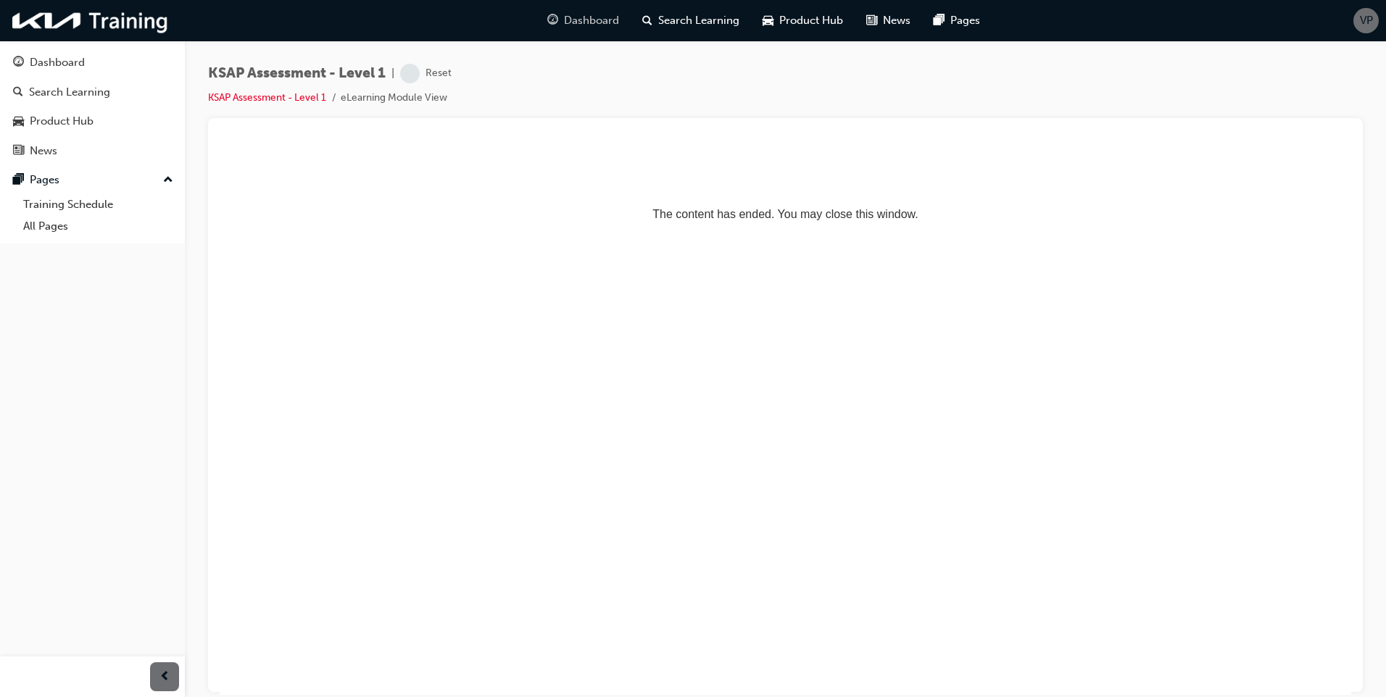
click at [587, 20] on span "Dashboard" at bounding box center [591, 20] width 55 height 17
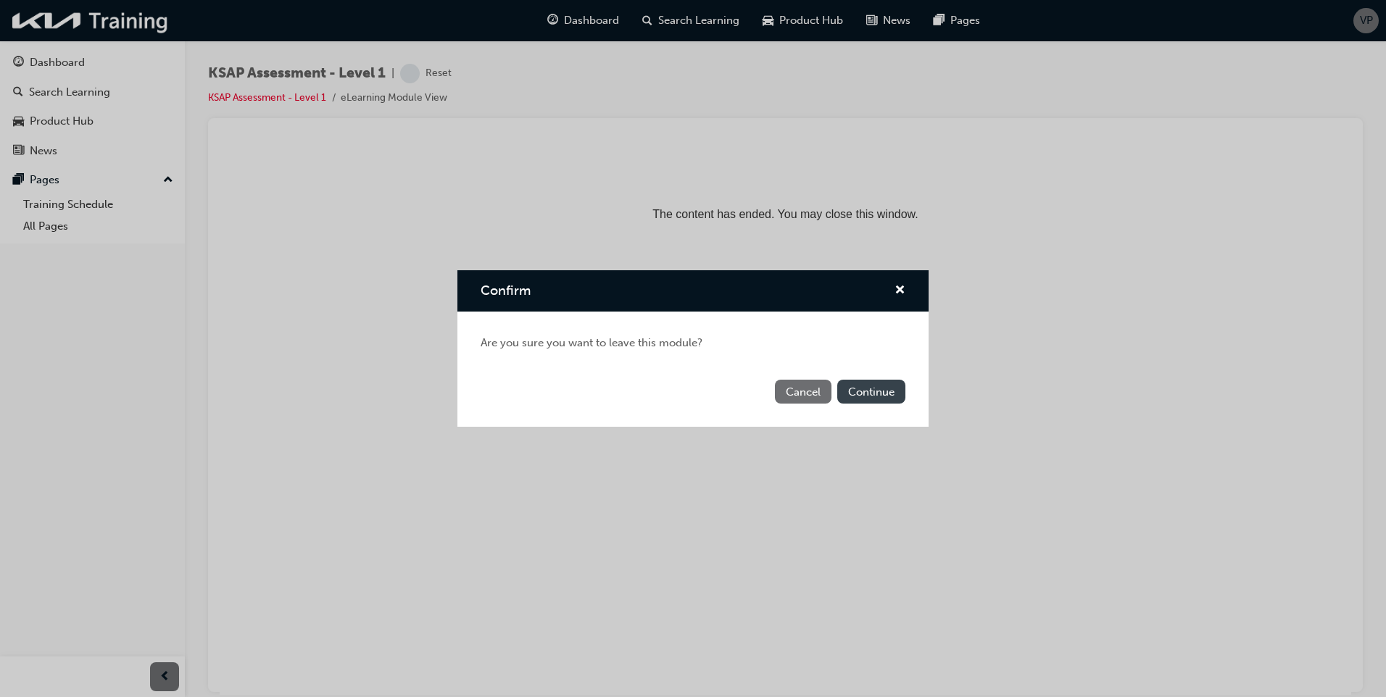
click at [872, 400] on button "Continue" at bounding box center [871, 392] width 68 height 24
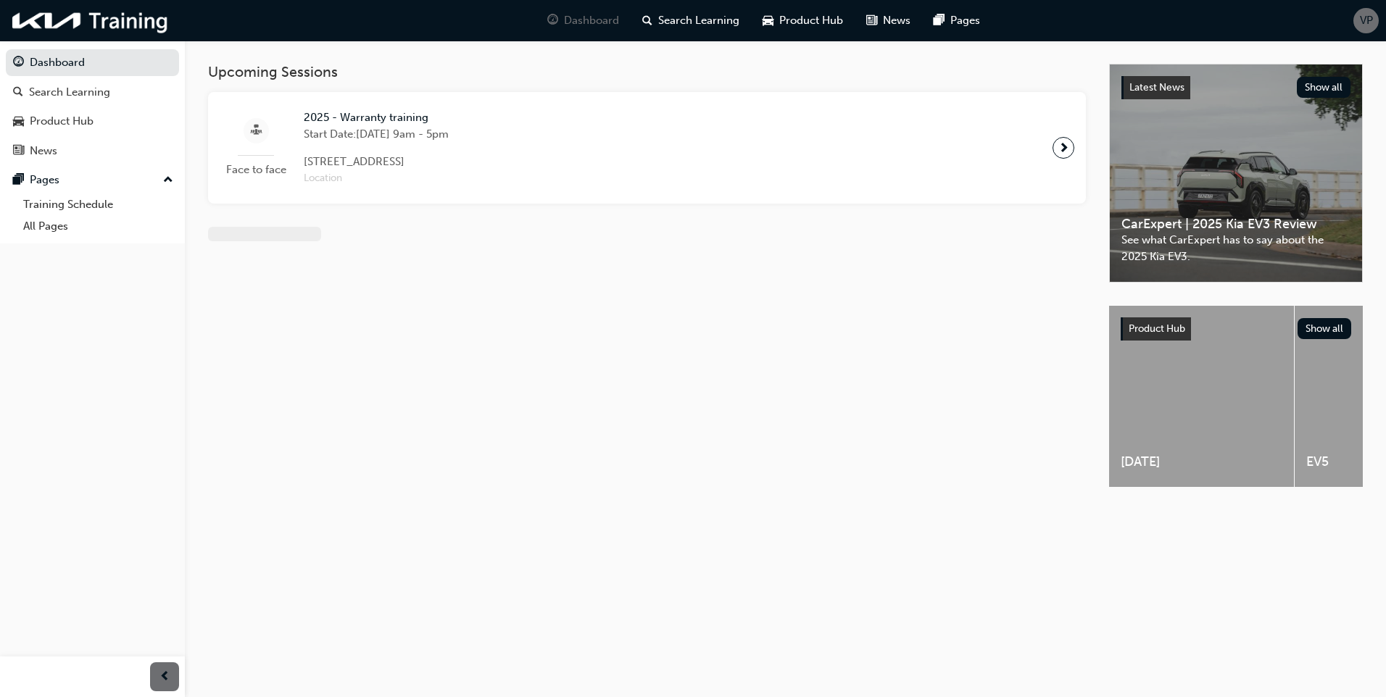
click at [866, 392] on div "Upcoming Sessions Face to face 2025 - Warranty training Start Date: [DATE] 9am …" at bounding box center [658, 288] width 901 height 449
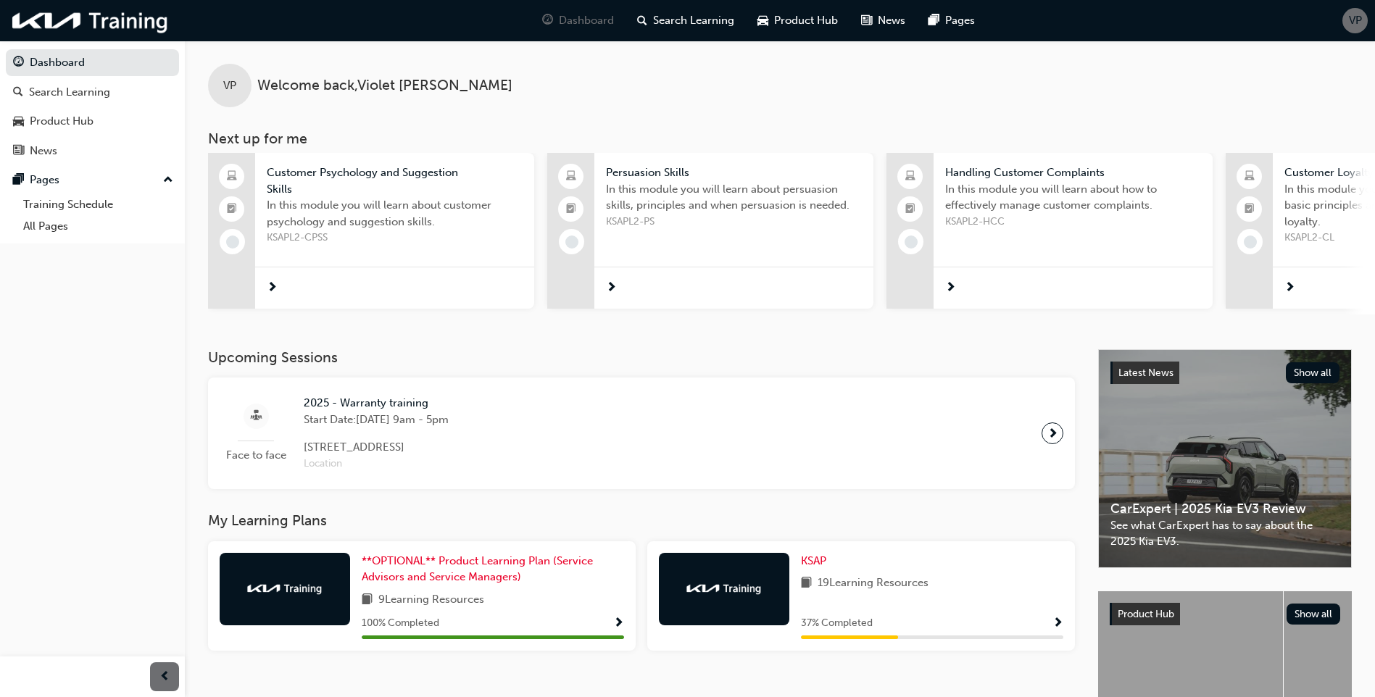
click at [319, 272] on div at bounding box center [394, 288] width 279 height 42
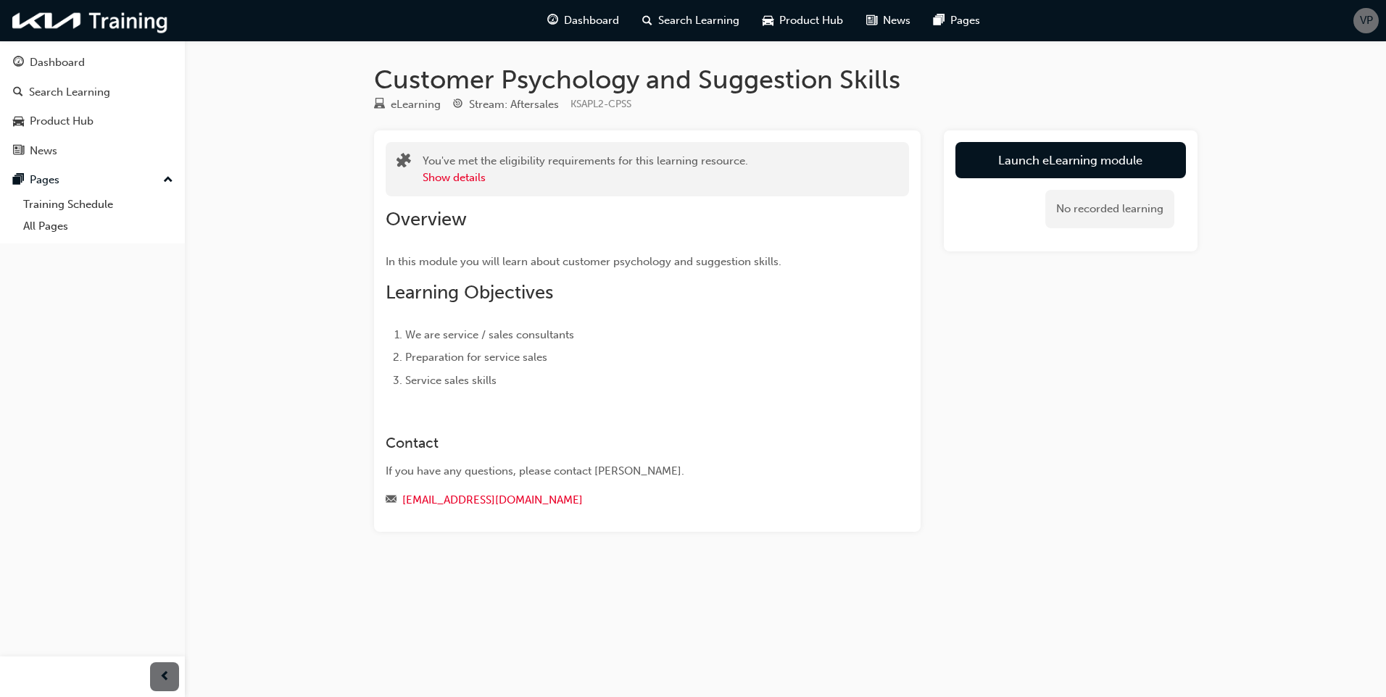
click at [326, 490] on div "Customer Psychology and Suggestion Skills eLearning Stream: Aftersales KSAPL2-C…" at bounding box center [693, 348] width 1386 height 697
click at [1019, 154] on link "Launch eLearning module" at bounding box center [1070, 160] width 230 height 36
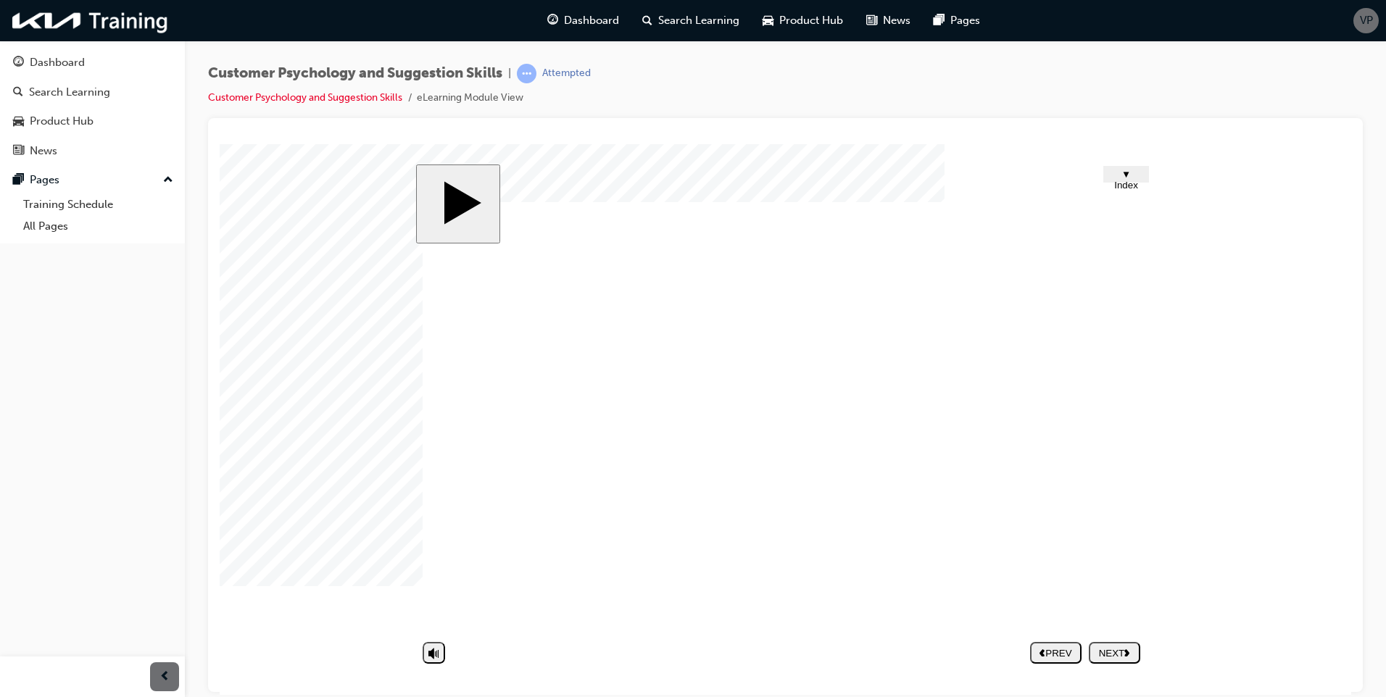
click at [1128, 650] on nav "PREV NEXT SUBMIT" at bounding box center [1085, 652] width 110 height 33
click at [1116, 643] on nav "PREV NEXT SUBMIT" at bounding box center [1085, 652] width 110 height 33
click at [1117, 657] on div "NEXT" at bounding box center [1114, 652] width 40 height 11
